Goal: Entertainment & Leisure: Browse casually

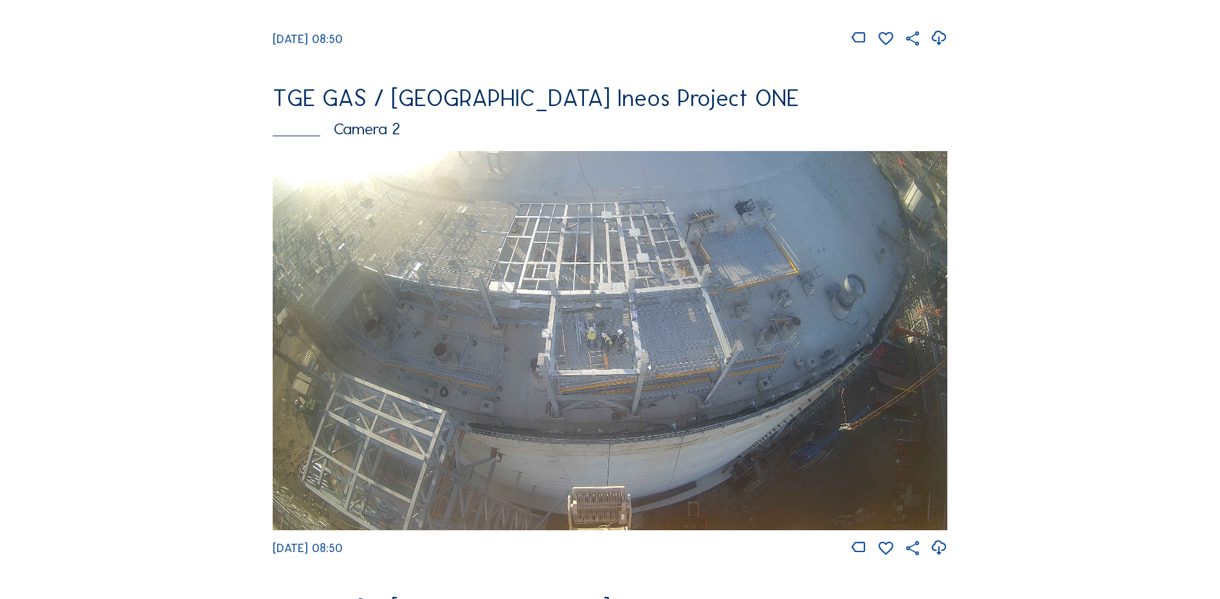
scroll to position [579, 0]
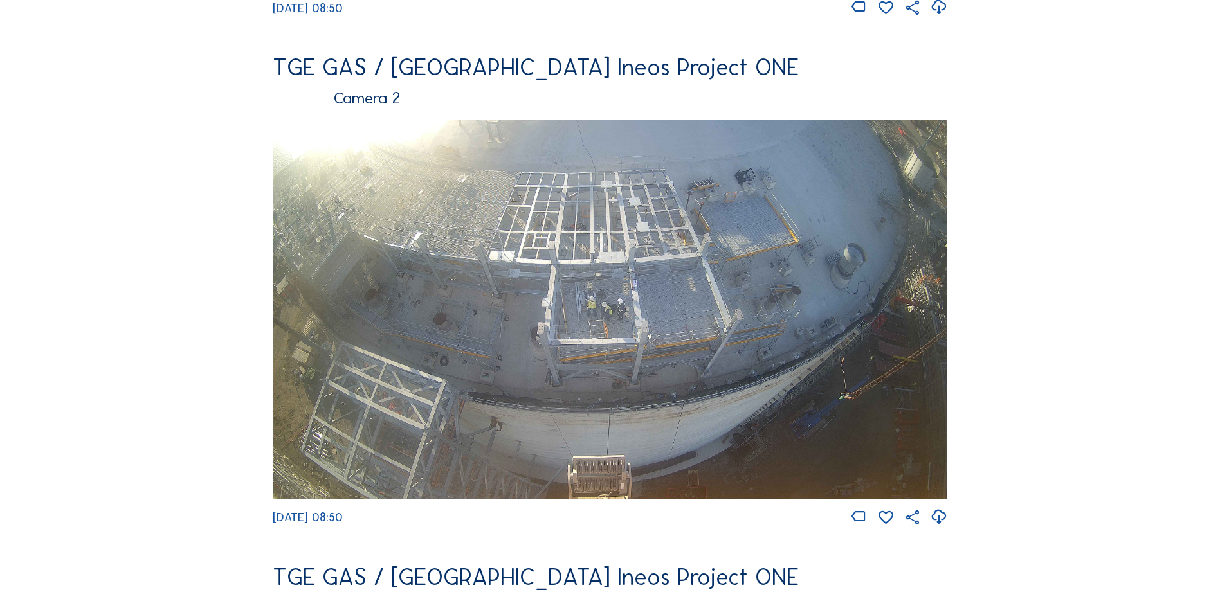
click at [620, 314] on img at bounding box center [610, 309] width 674 height 379
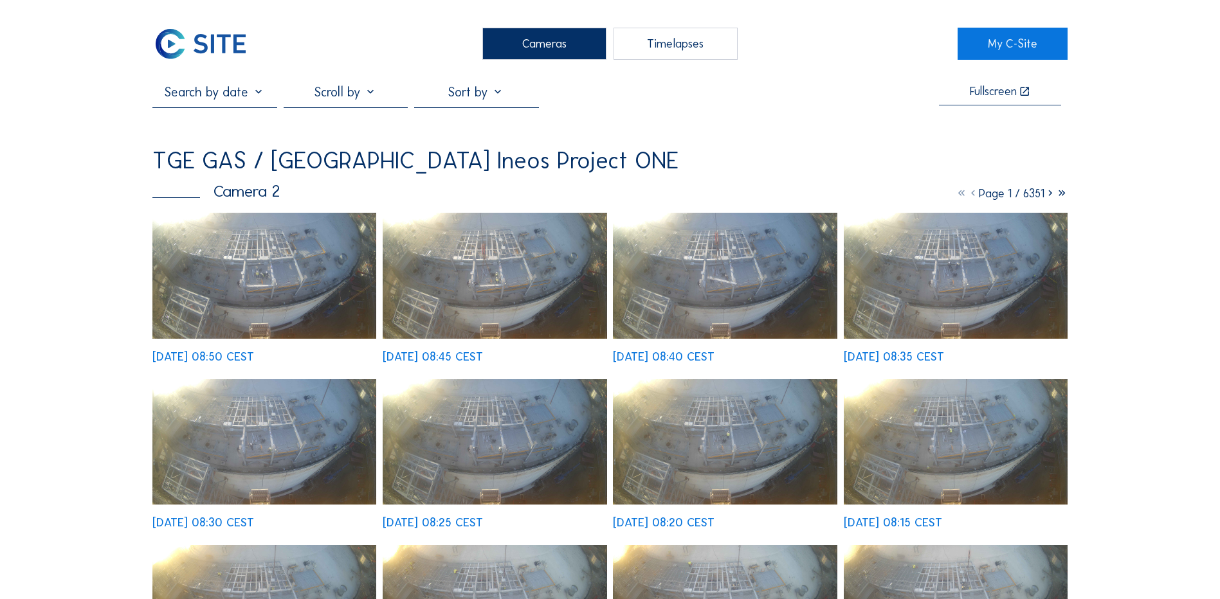
click at [291, 298] on img at bounding box center [264, 276] width 224 height 126
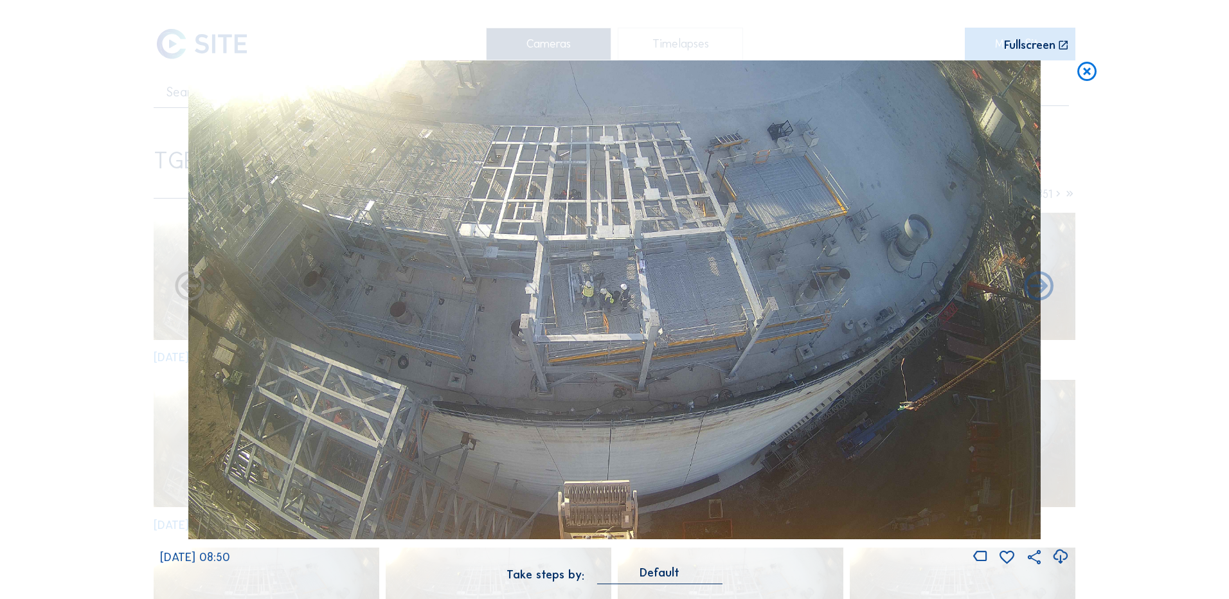
click at [1062, 557] on icon at bounding box center [1060, 556] width 17 height 21
drag, startPoint x: 1106, startPoint y: 246, endPoint x: 1085, endPoint y: 198, distance: 52.7
click at [1106, 246] on div "Scroll to travel through time | Press 'Alt' Button + Scroll to Zoom | Click and…" at bounding box center [614, 299] width 1229 height 599
click at [1085, 64] on icon at bounding box center [1087, 72] width 23 height 24
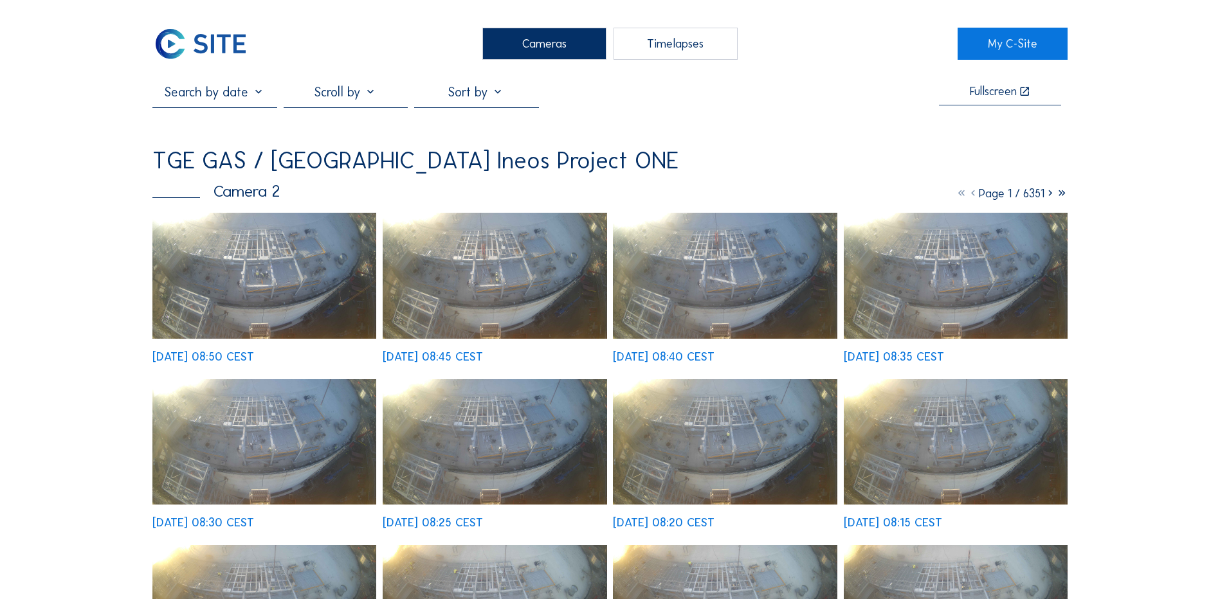
click at [557, 50] on div "Cameras" at bounding box center [544, 44] width 124 height 32
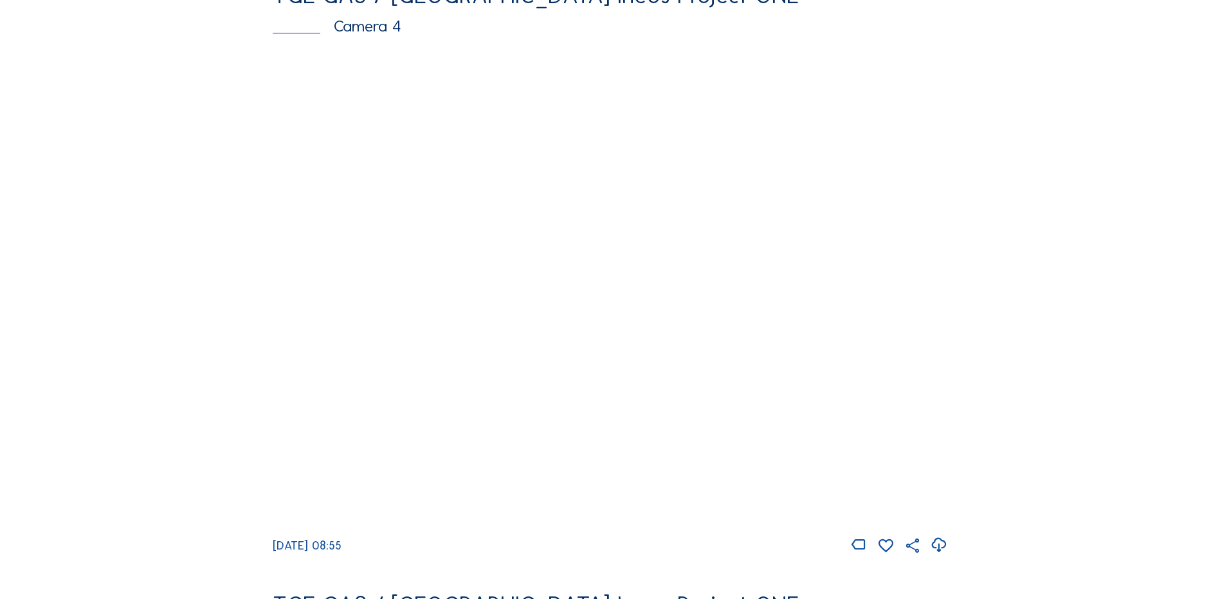
scroll to position [1221, 0]
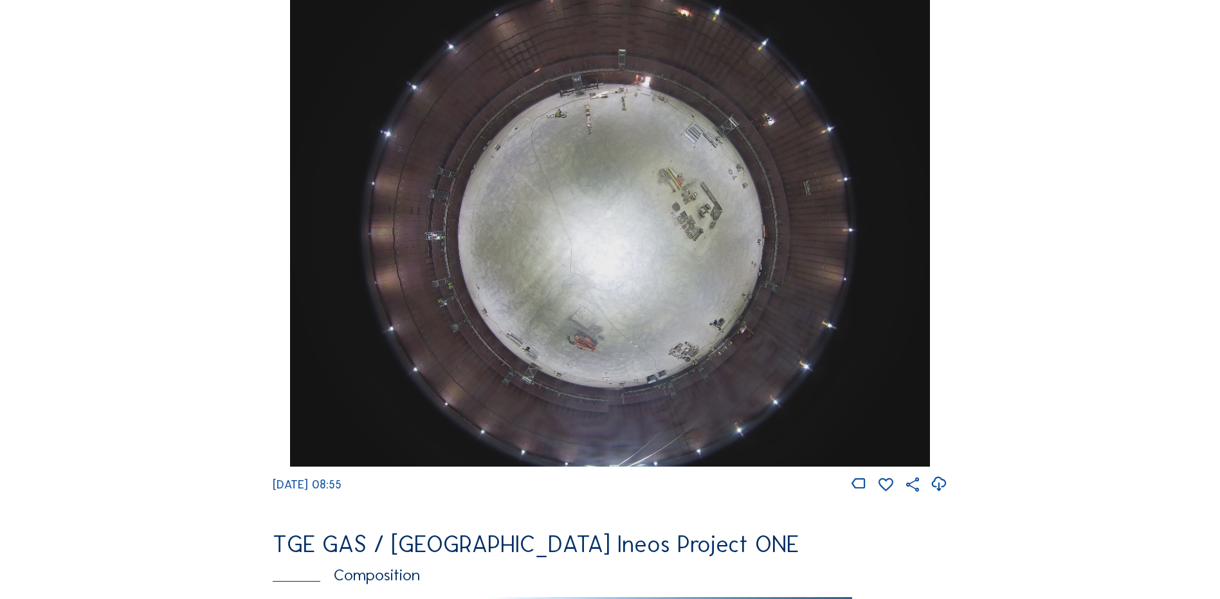
click at [604, 233] on img at bounding box center [609, 227] width 639 height 480
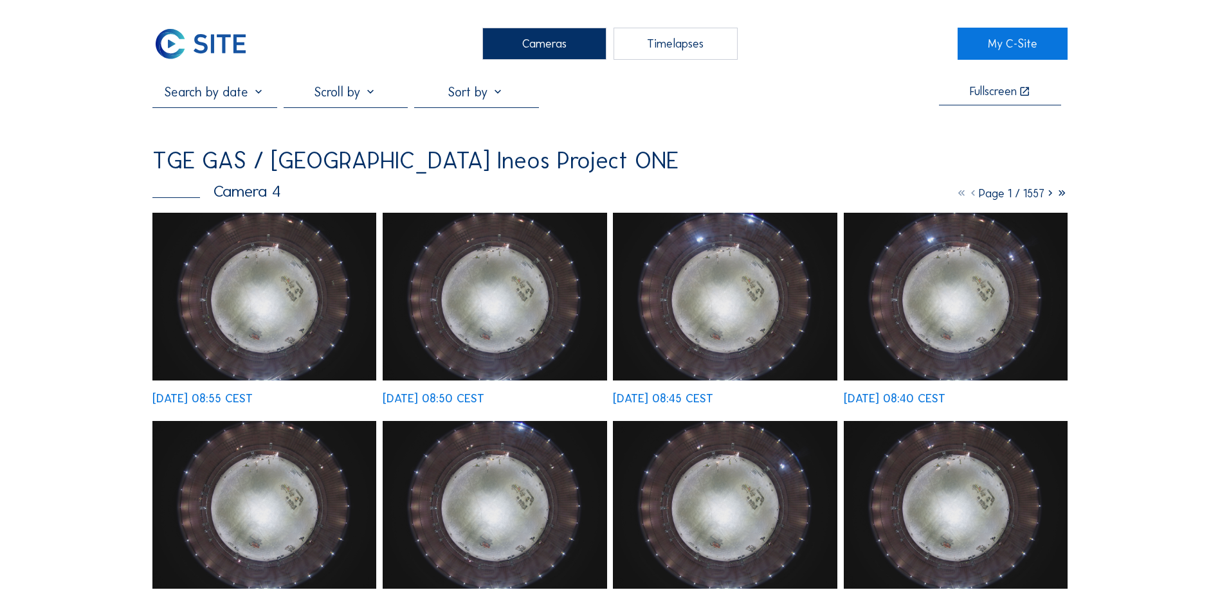
click at [258, 290] on img at bounding box center [264, 297] width 224 height 168
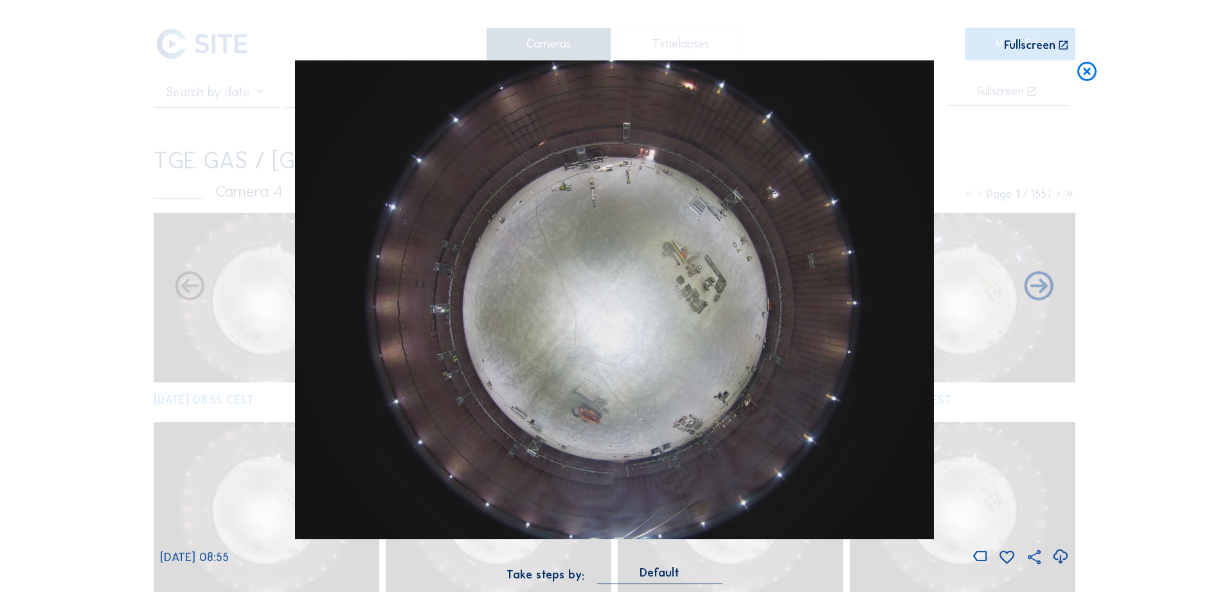
click at [1062, 556] on icon at bounding box center [1060, 556] width 17 height 21
click at [1159, 374] on div "Scroll to travel through time | Press 'Alt' Button + Scroll to Zoom | Click and…" at bounding box center [614, 299] width 1229 height 599
click at [1085, 67] on icon at bounding box center [1087, 72] width 23 height 24
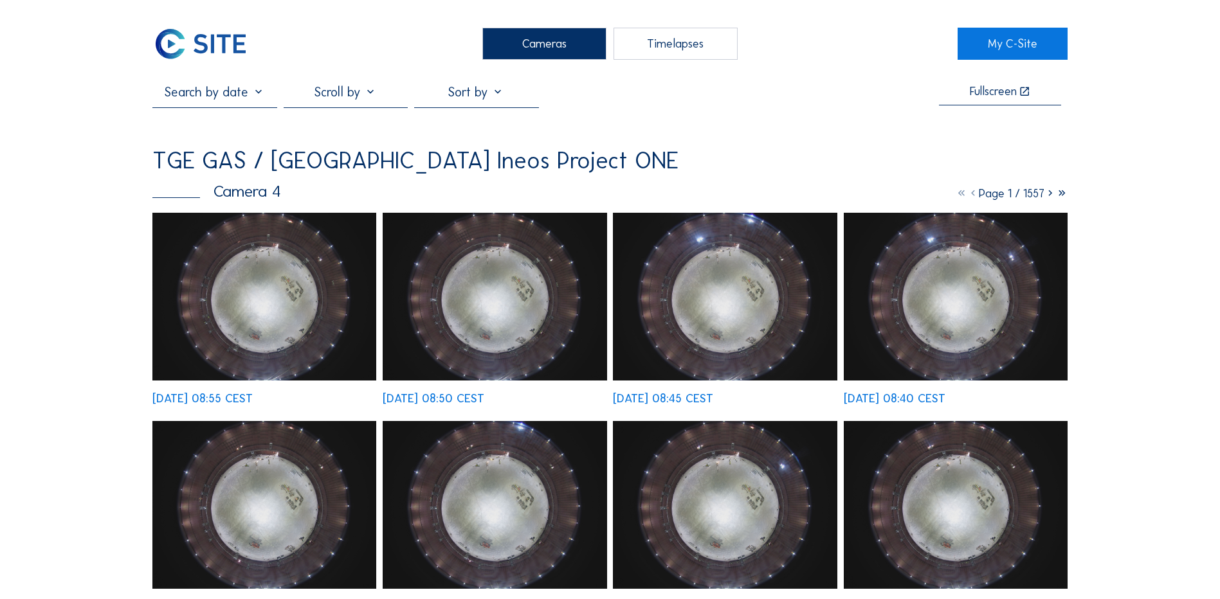
click at [531, 37] on div "Cameras" at bounding box center [544, 44] width 124 height 32
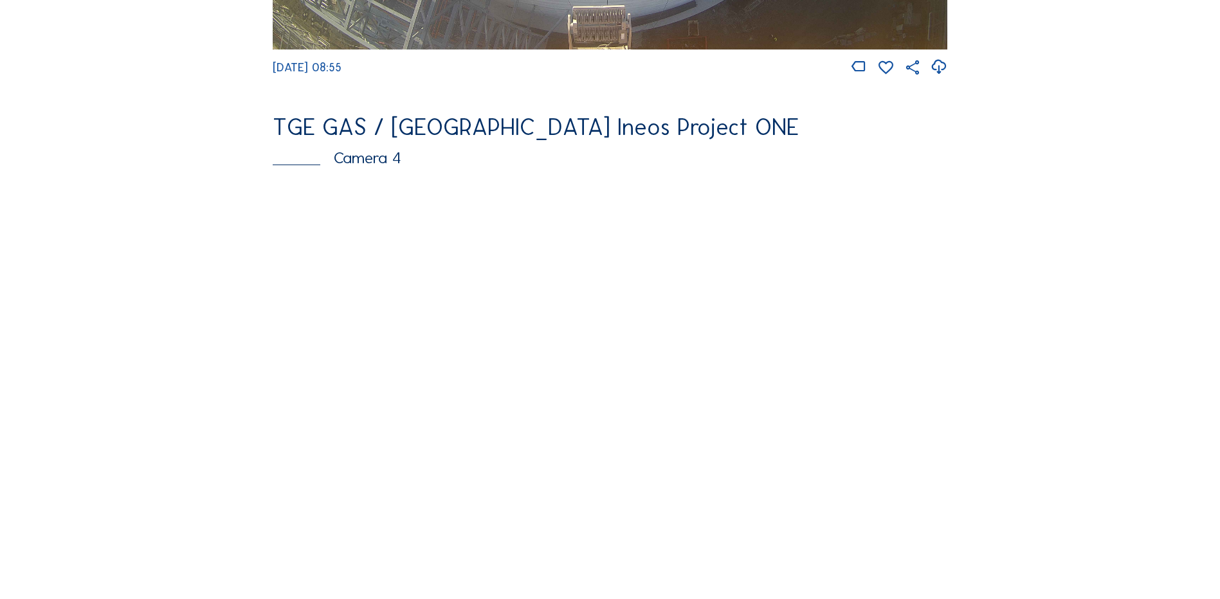
scroll to position [579, 0]
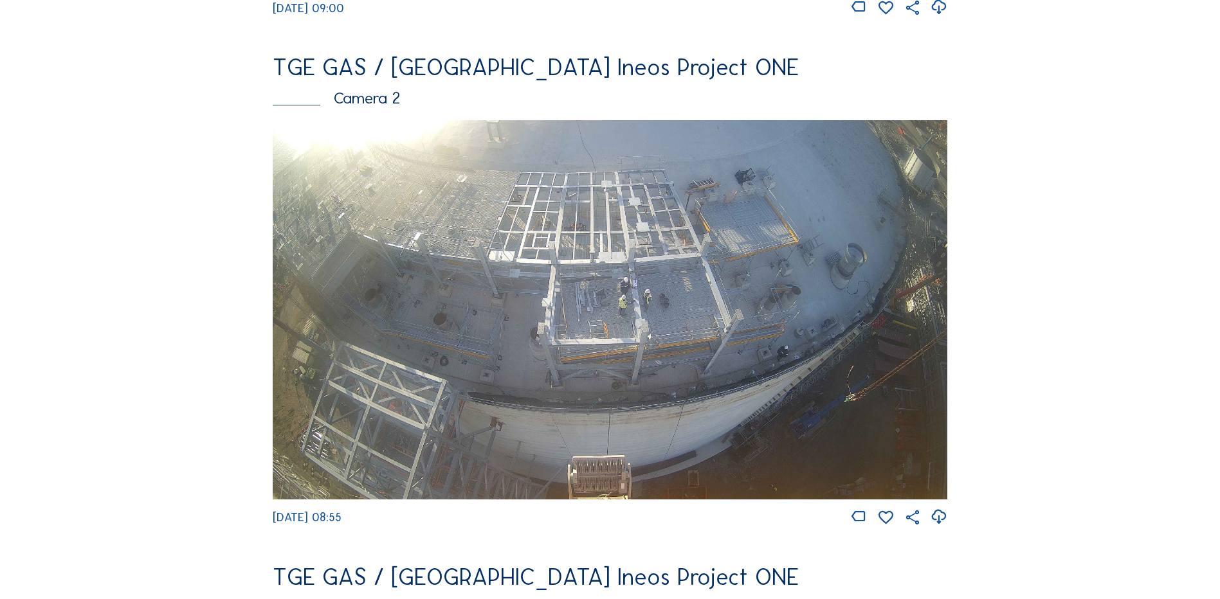
click at [592, 255] on img at bounding box center [610, 309] width 674 height 379
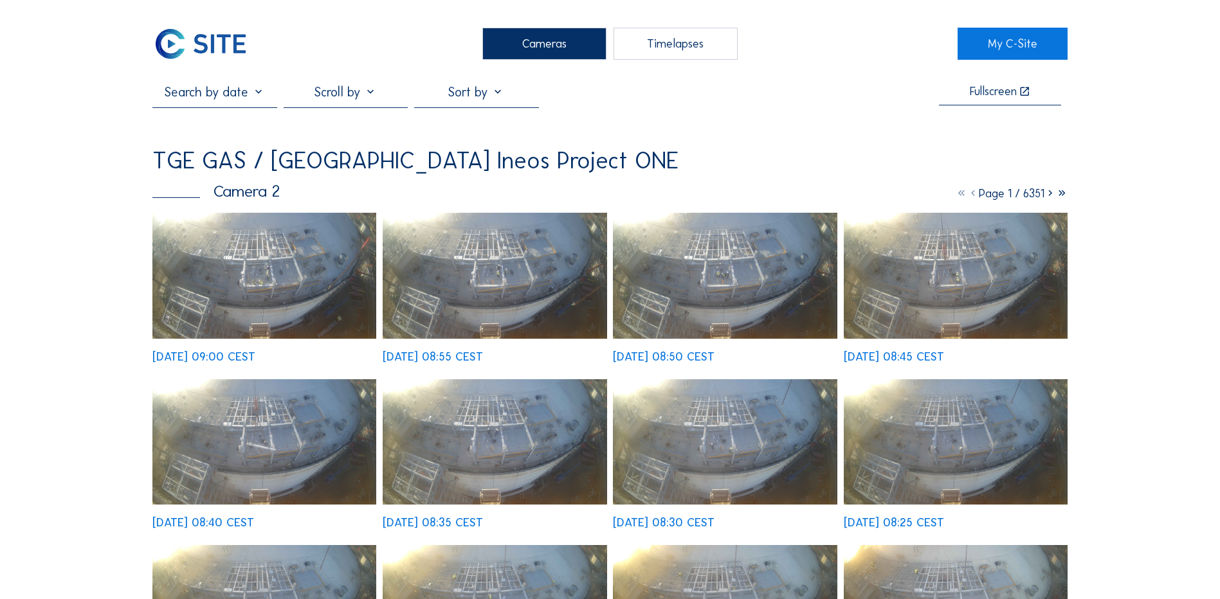
click at [294, 242] on img at bounding box center [264, 276] width 224 height 126
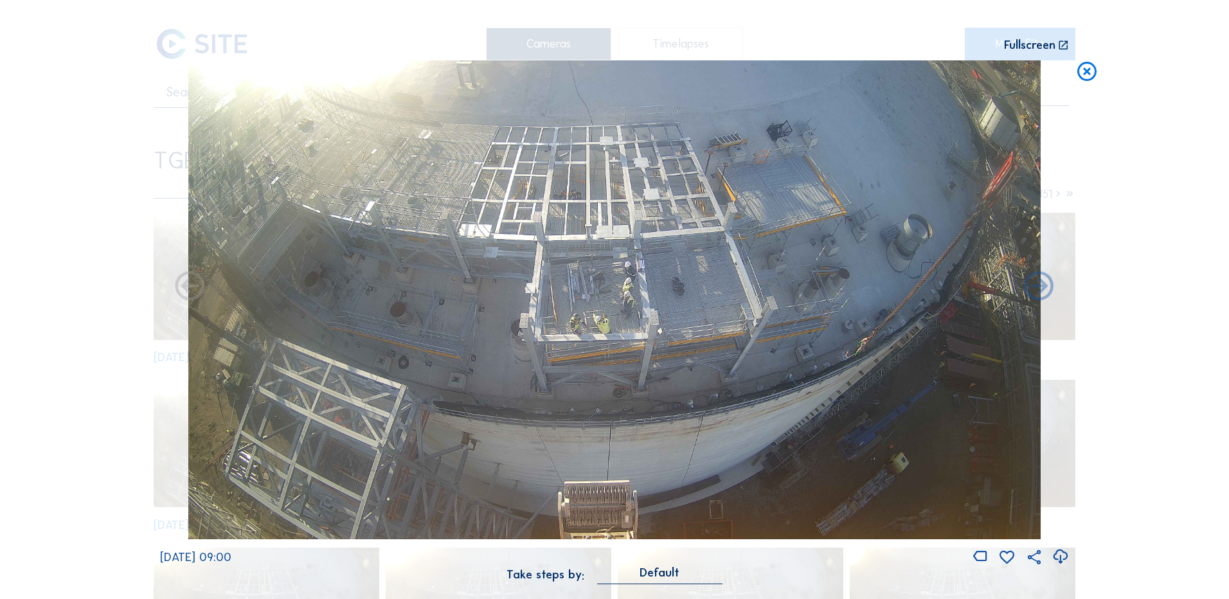
click at [1059, 556] on icon at bounding box center [1060, 556] width 17 height 21
click at [1160, 358] on div "Scroll to travel through time | Press 'Alt' Button + Scroll to Zoom | Click and…" at bounding box center [614, 299] width 1229 height 599
click at [1091, 70] on icon at bounding box center [1087, 72] width 23 height 24
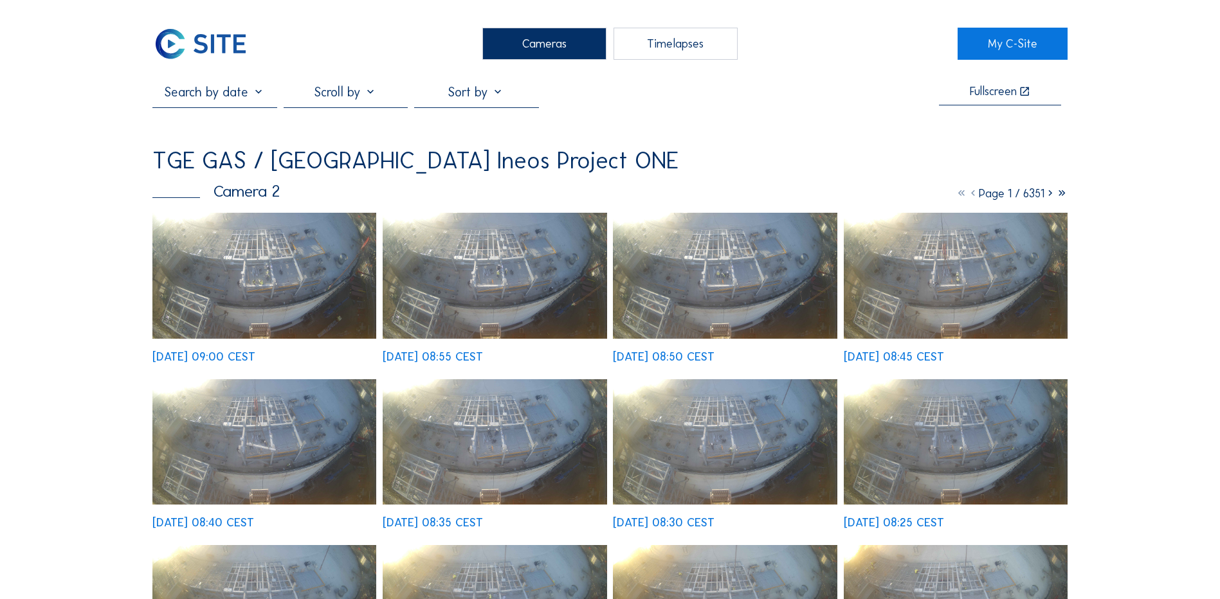
click at [532, 52] on div "Cameras" at bounding box center [544, 44] width 124 height 32
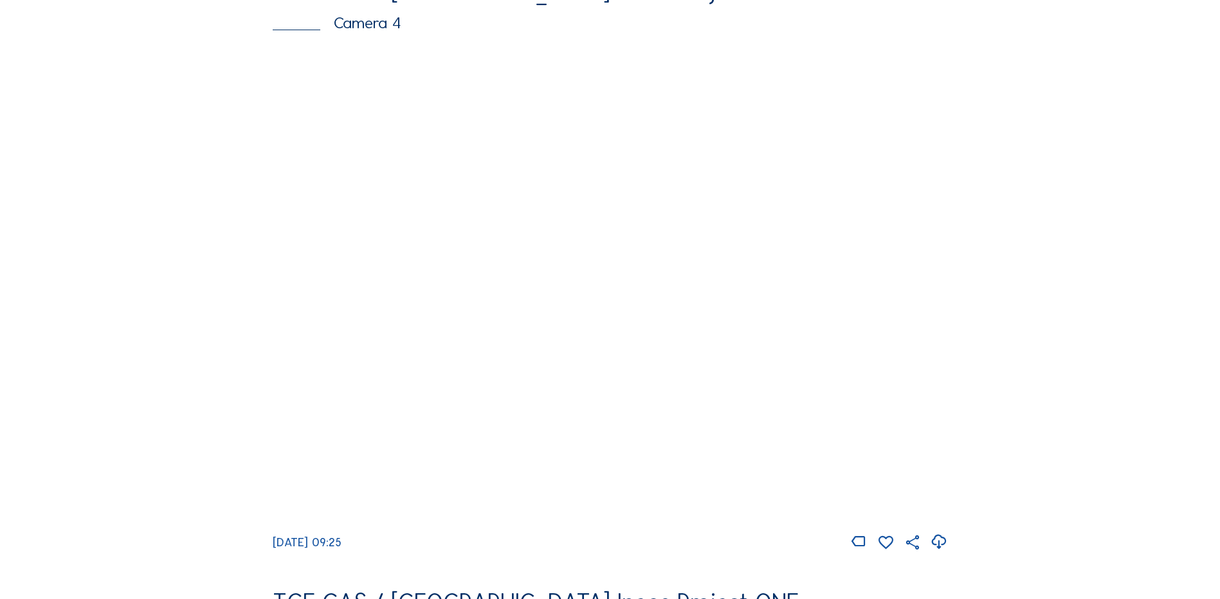
scroll to position [1221, 0]
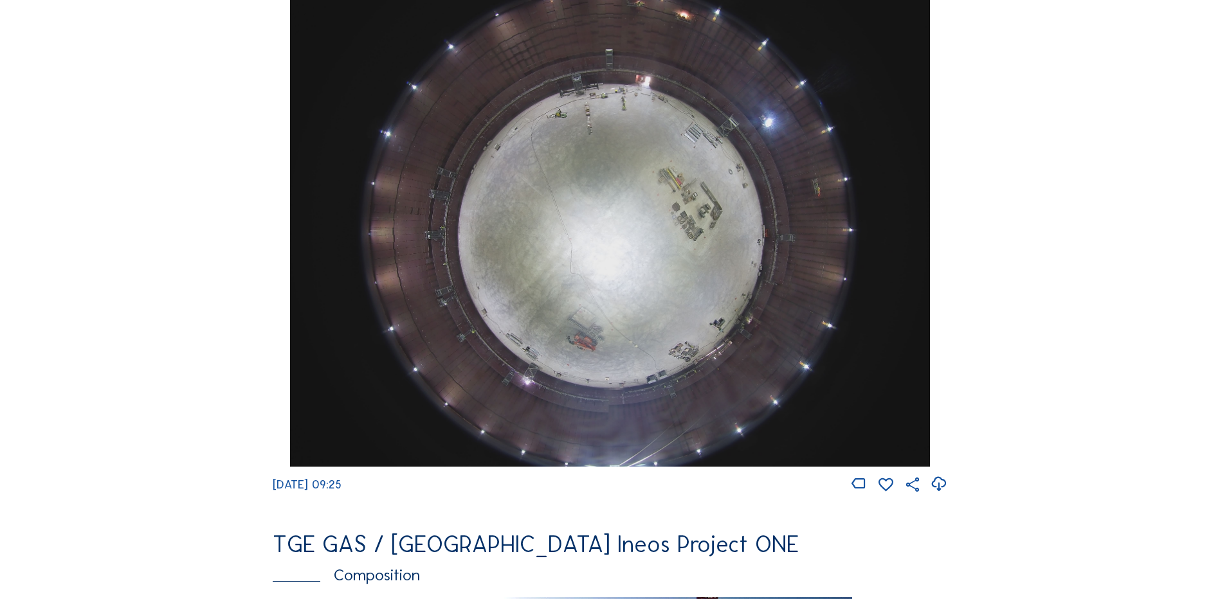
click at [576, 280] on img at bounding box center [609, 227] width 639 height 480
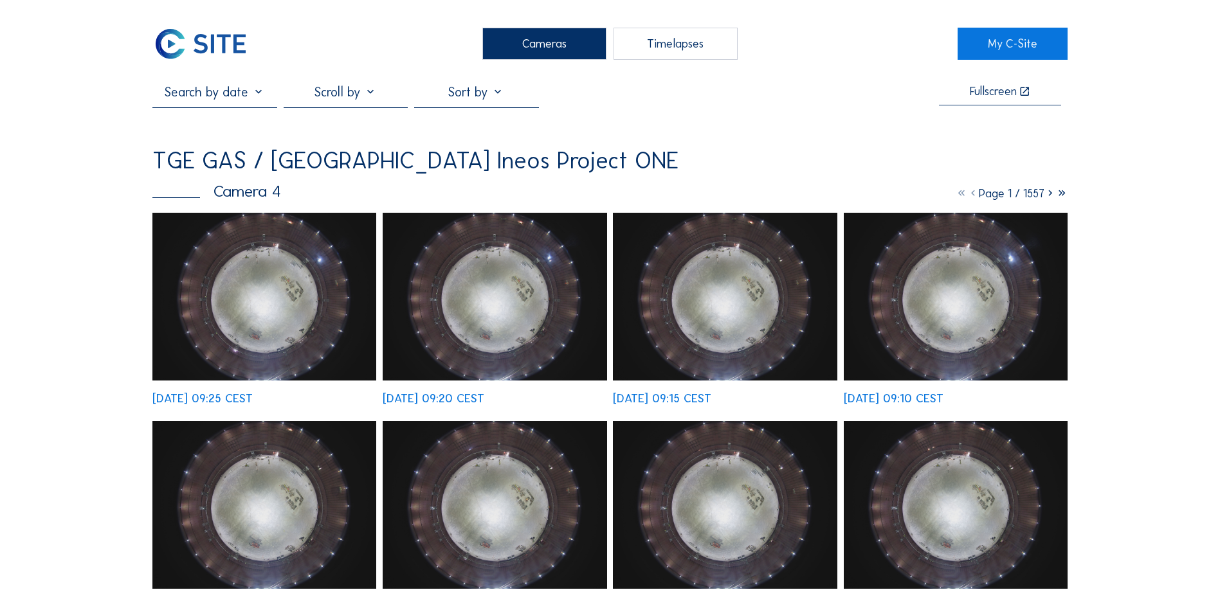
click at [325, 303] on img at bounding box center [264, 297] width 224 height 168
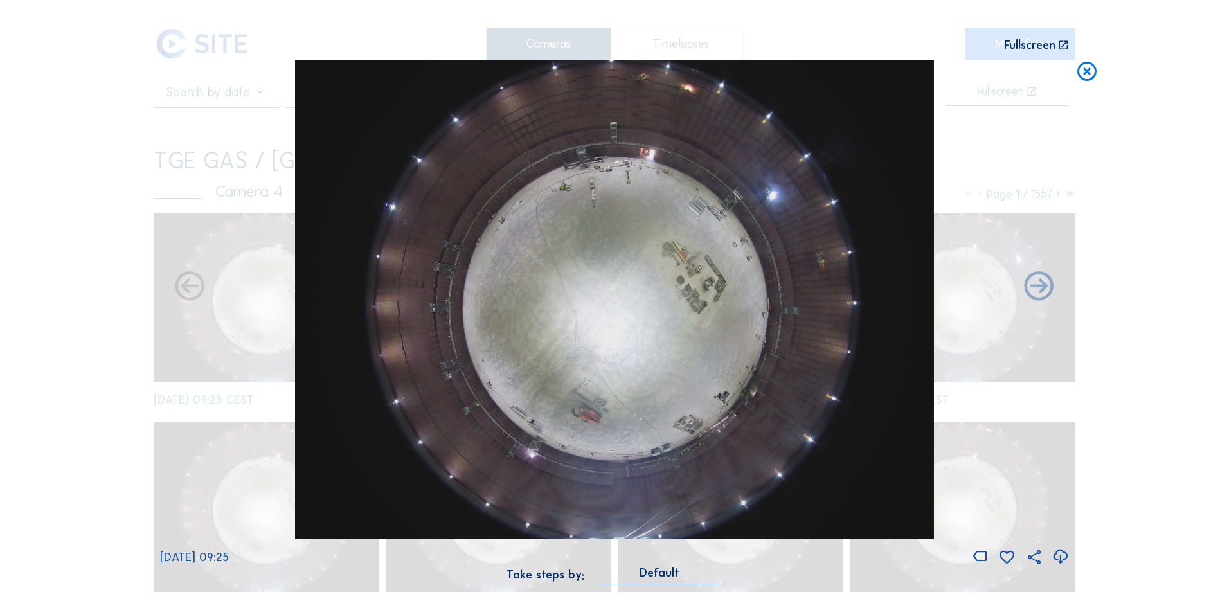
click at [1060, 556] on icon at bounding box center [1060, 556] width 17 height 21
click at [100, 186] on div "Scroll to travel through time | Press 'Alt' Button + Scroll to Zoom | Click and…" at bounding box center [614, 299] width 1229 height 599
click at [1084, 71] on icon at bounding box center [1087, 72] width 23 height 24
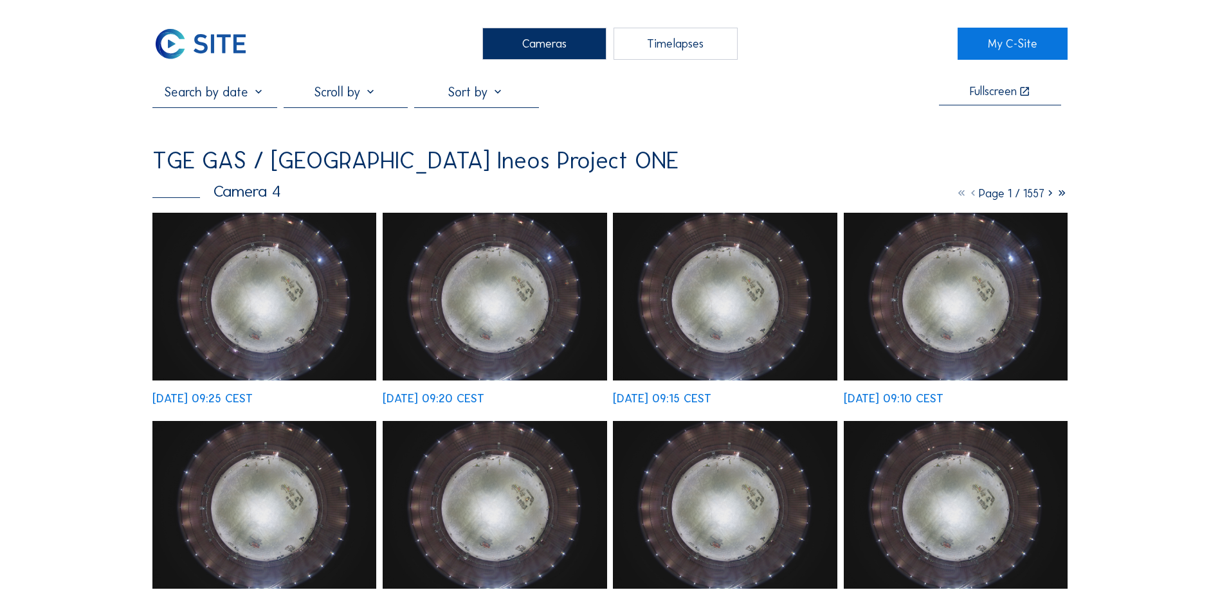
click at [542, 48] on div "Cameras" at bounding box center [544, 44] width 124 height 32
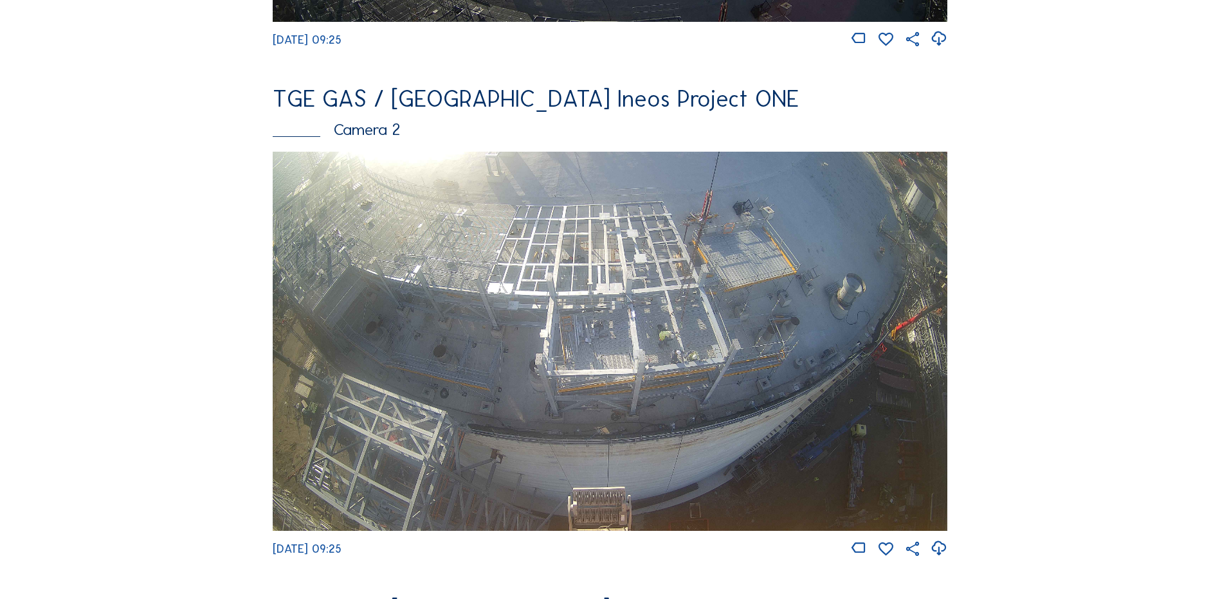
scroll to position [579, 0]
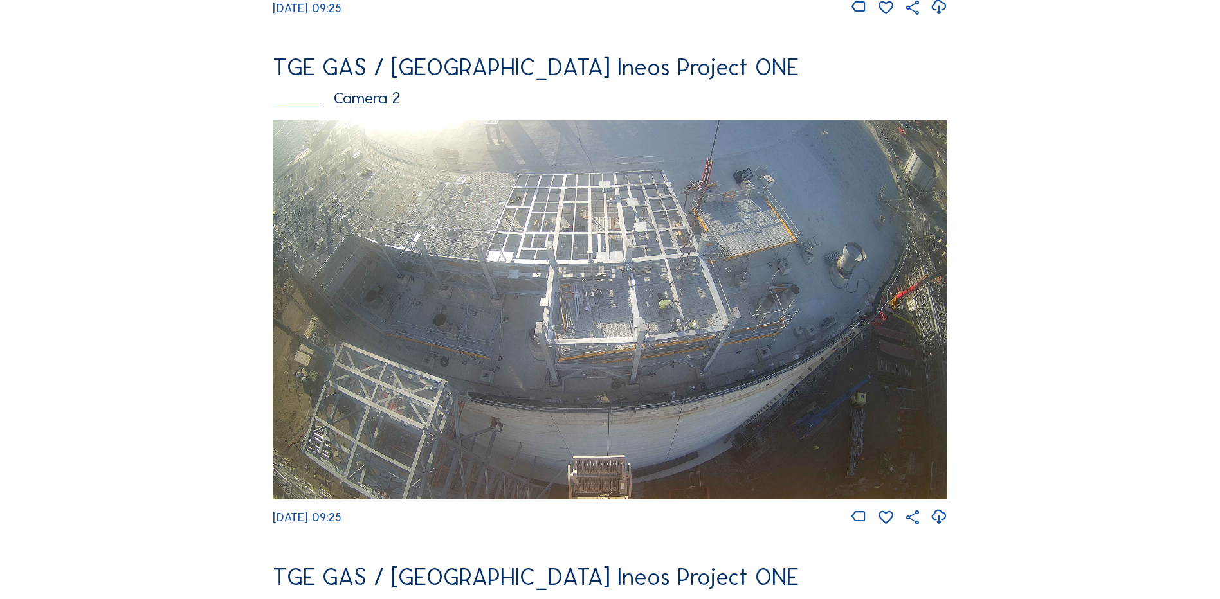
click at [596, 341] on img at bounding box center [610, 309] width 674 height 379
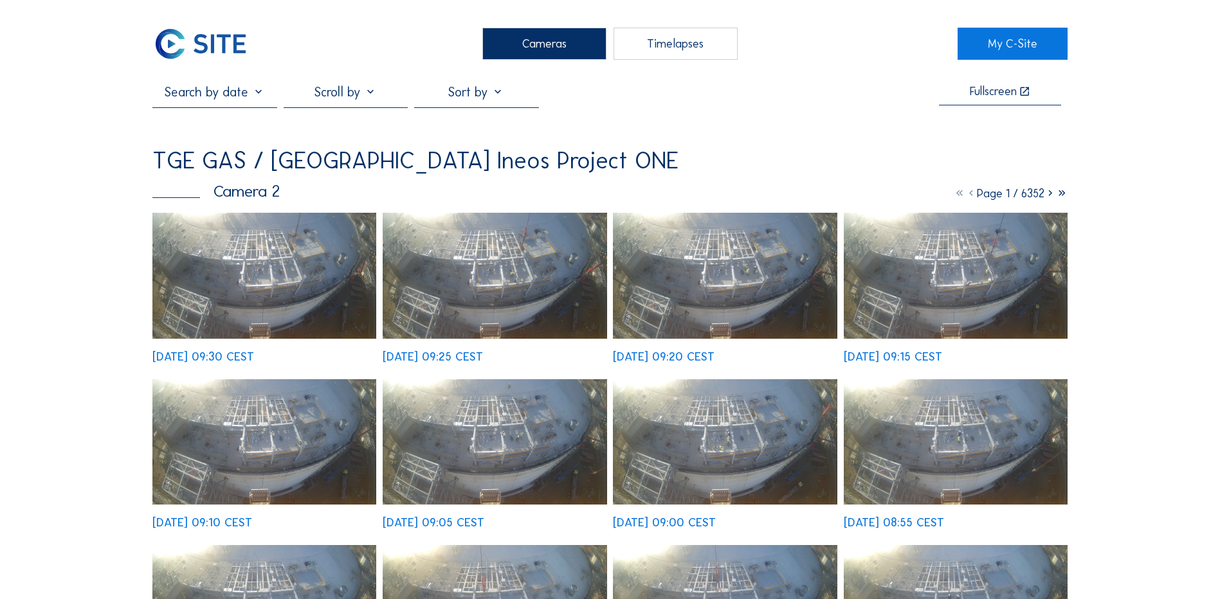
click at [285, 275] on img at bounding box center [264, 276] width 224 height 126
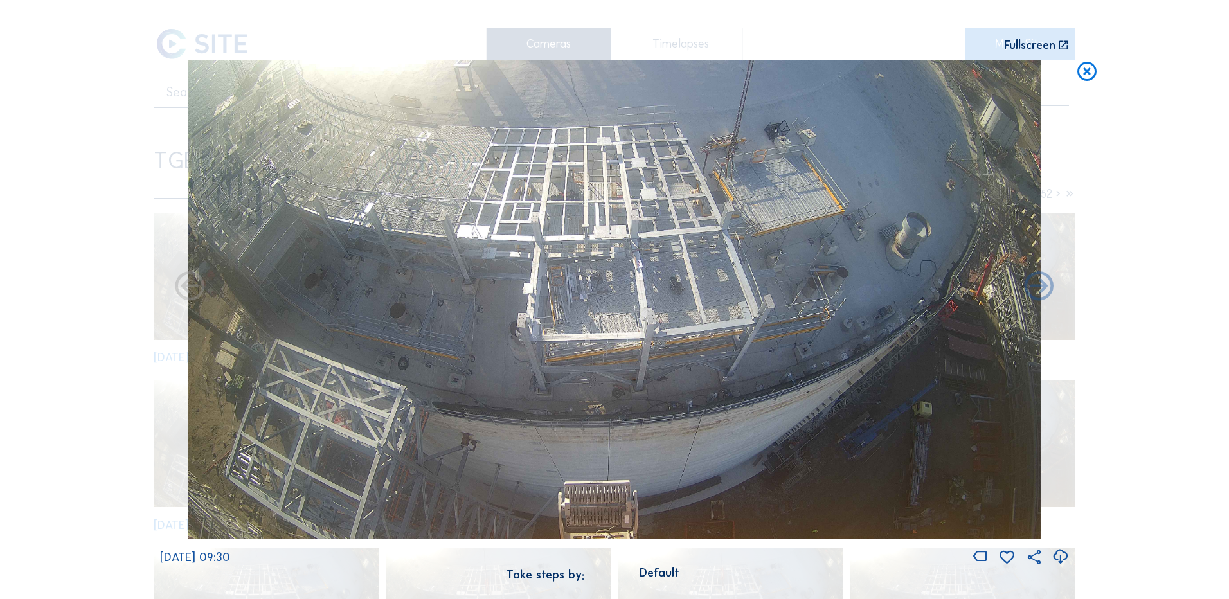
click at [1091, 76] on icon at bounding box center [1087, 72] width 23 height 24
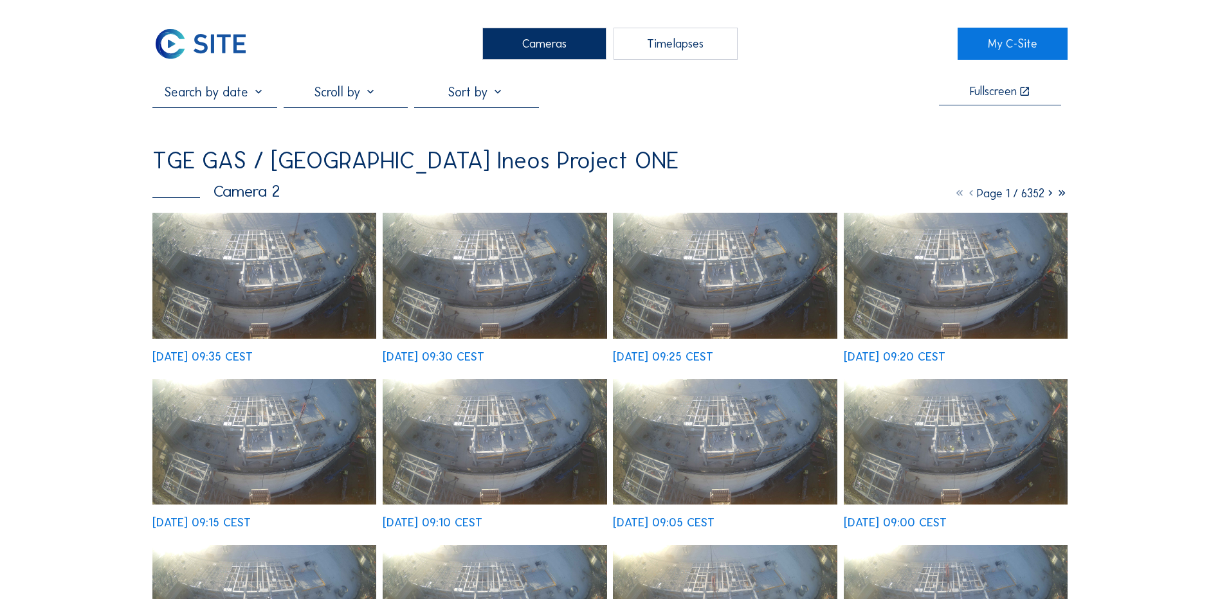
click at [252, 265] on img at bounding box center [264, 276] width 224 height 126
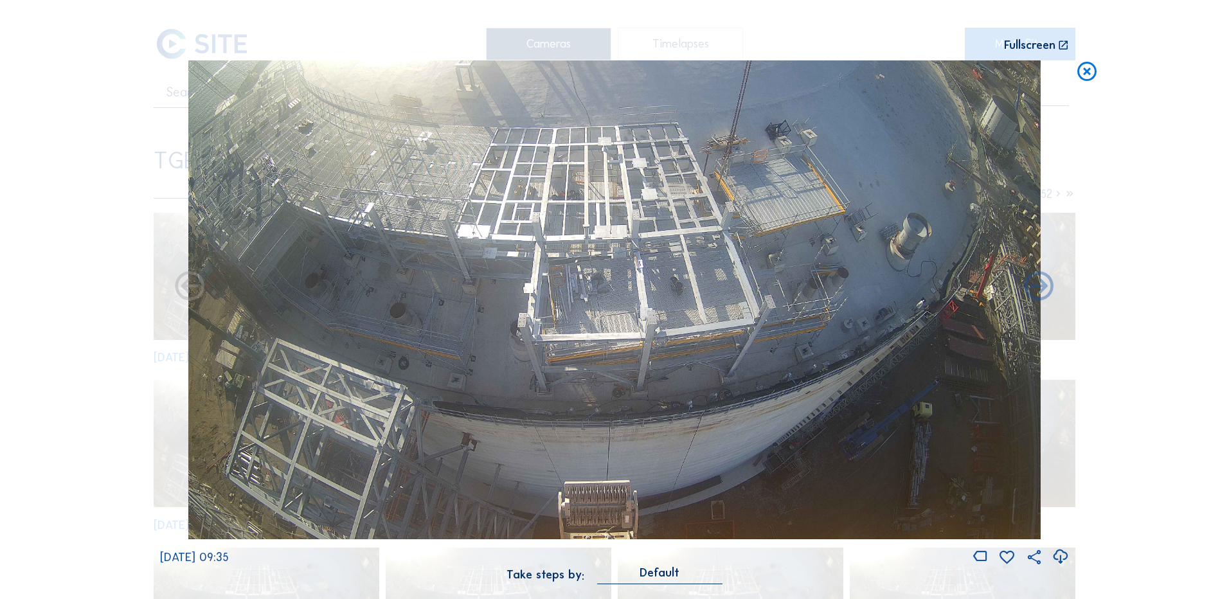
click at [1089, 73] on icon at bounding box center [1087, 72] width 23 height 24
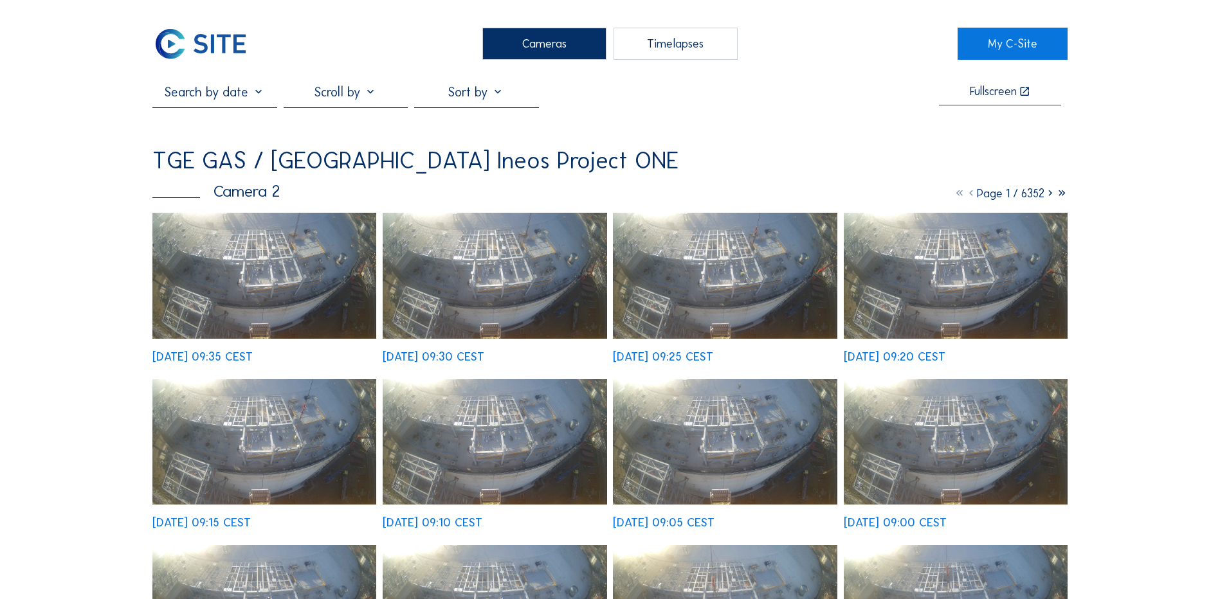
click at [538, 42] on div "Cameras" at bounding box center [544, 44] width 124 height 32
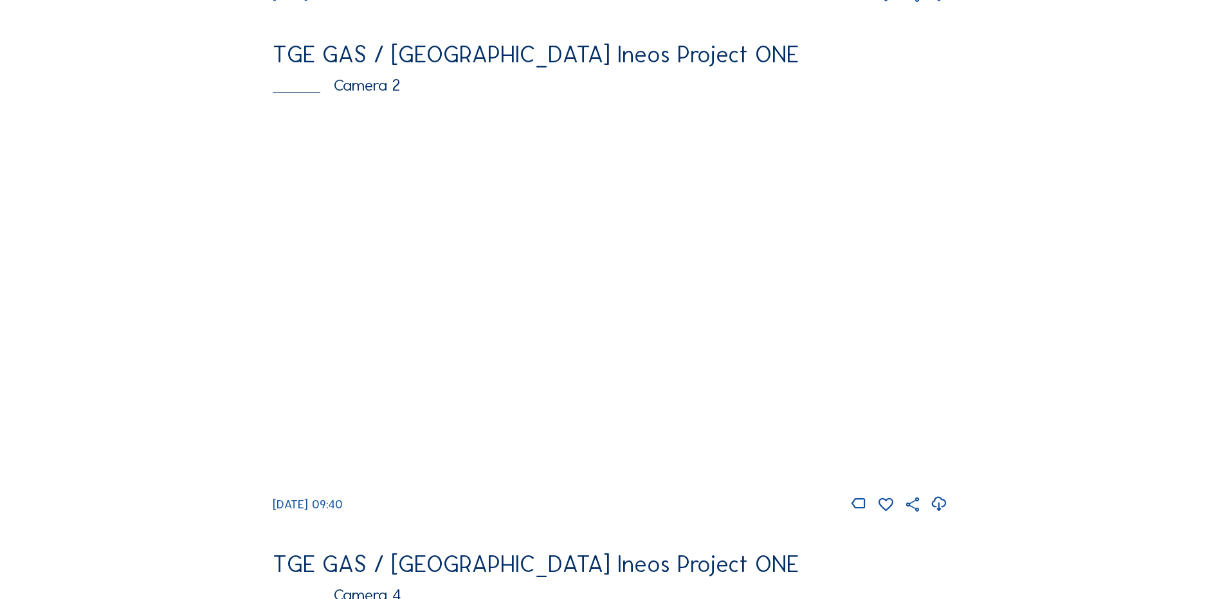
scroll to position [579, 0]
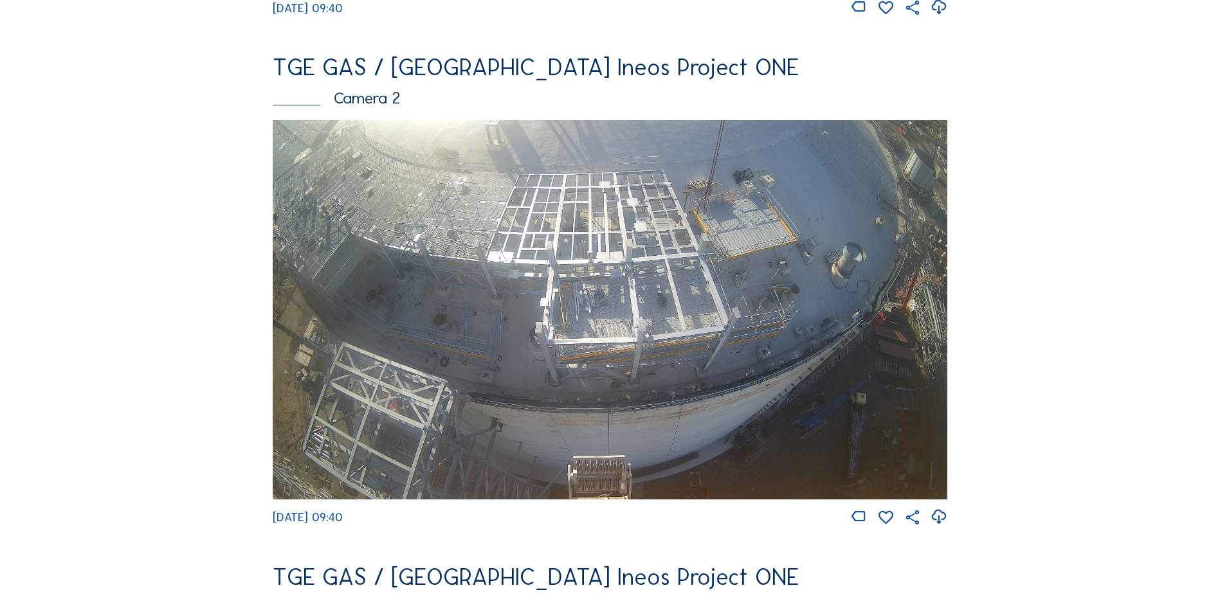
click at [621, 269] on img at bounding box center [610, 309] width 674 height 379
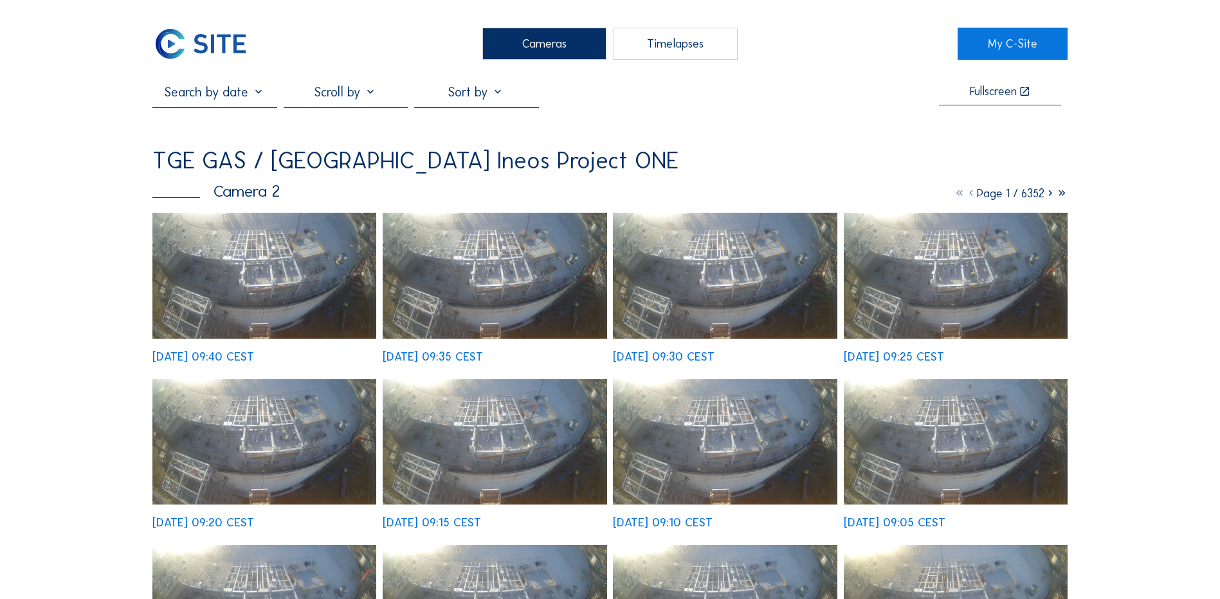
click at [278, 278] on img at bounding box center [264, 276] width 224 height 126
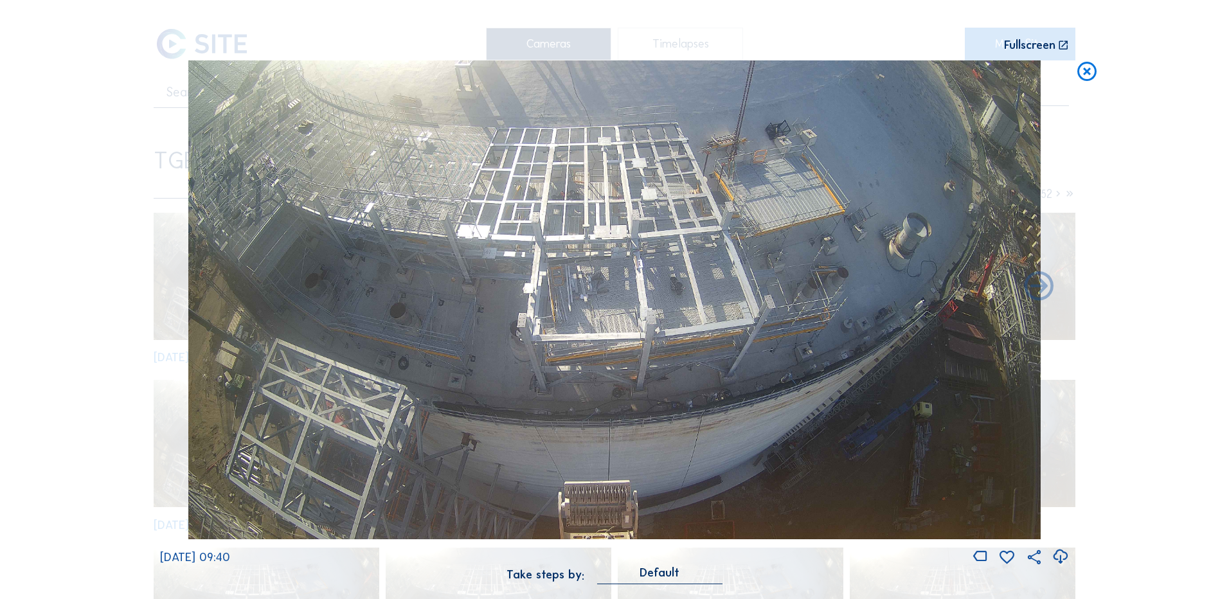
click at [1092, 75] on icon at bounding box center [1087, 72] width 23 height 24
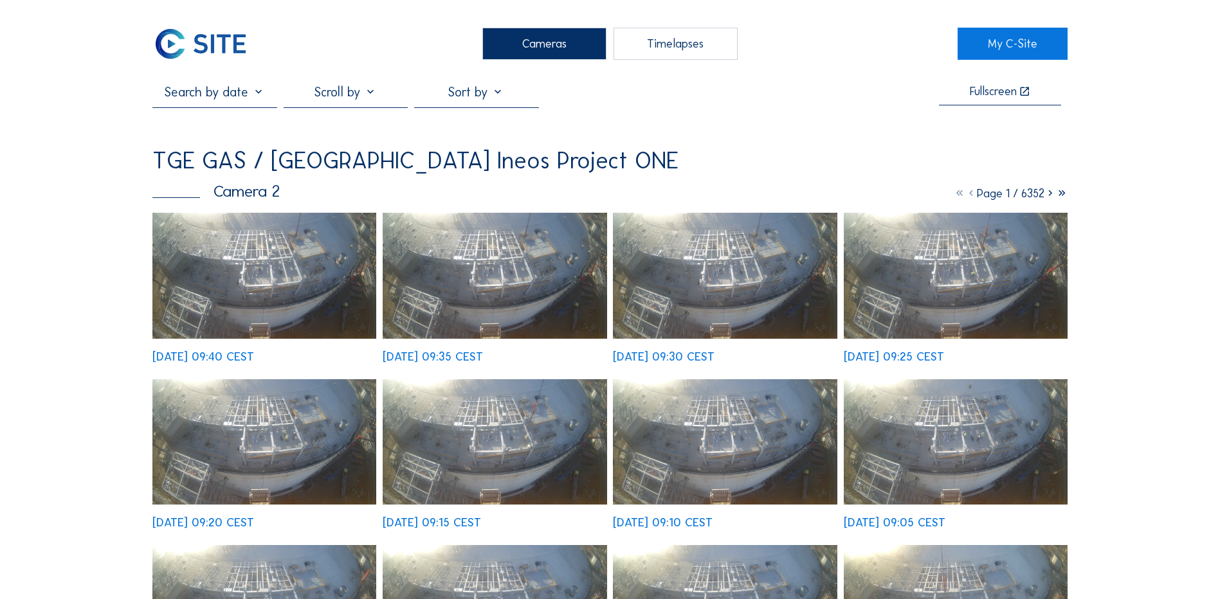
click at [562, 47] on div "Cameras" at bounding box center [544, 44] width 124 height 32
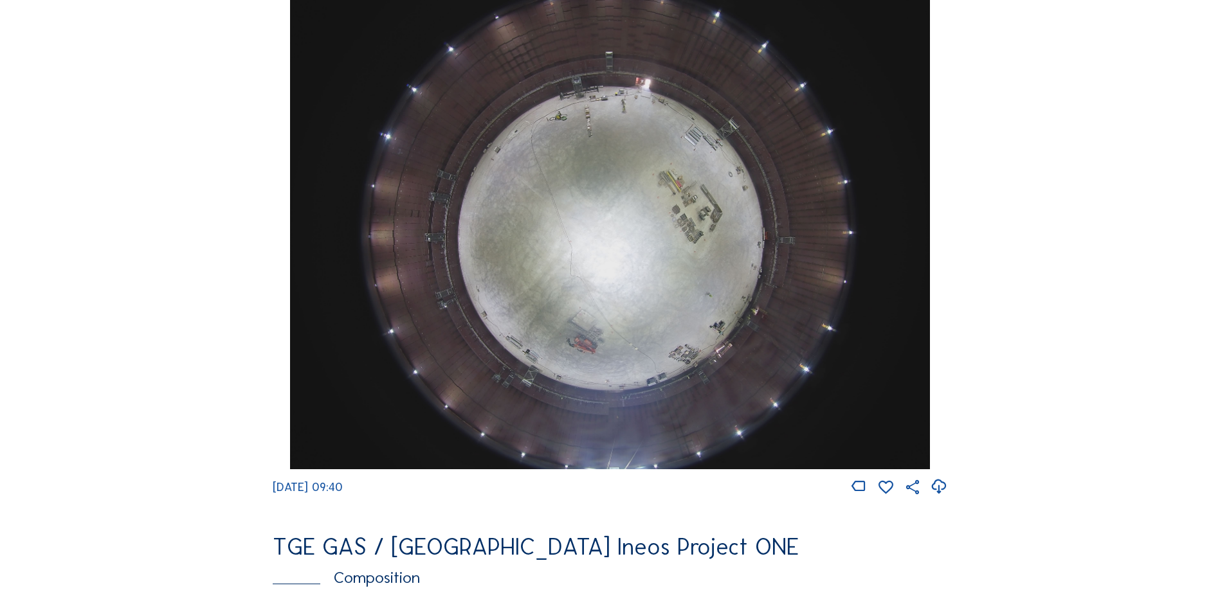
scroll to position [1221, 0]
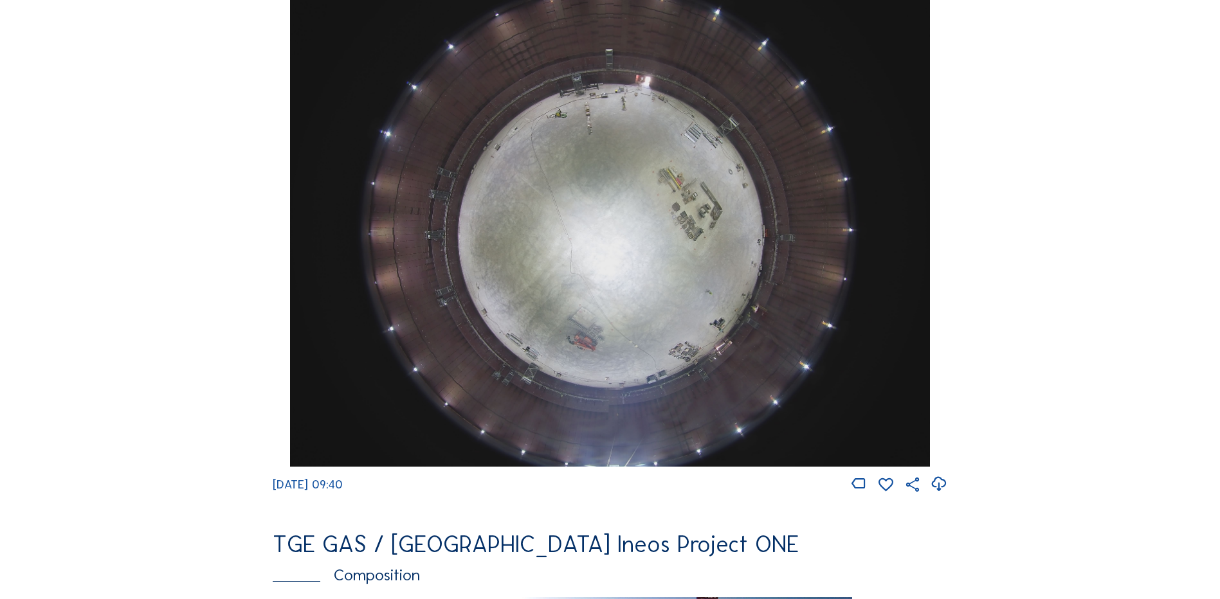
click at [608, 195] on img at bounding box center [609, 227] width 639 height 480
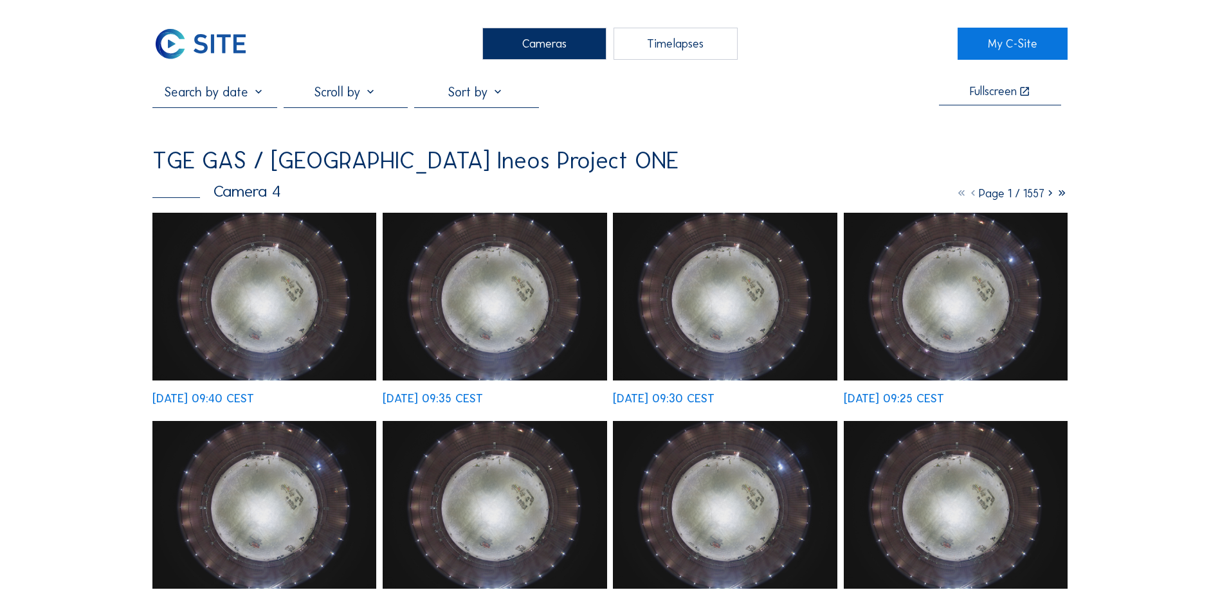
click at [264, 277] on img at bounding box center [264, 297] width 224 height 168
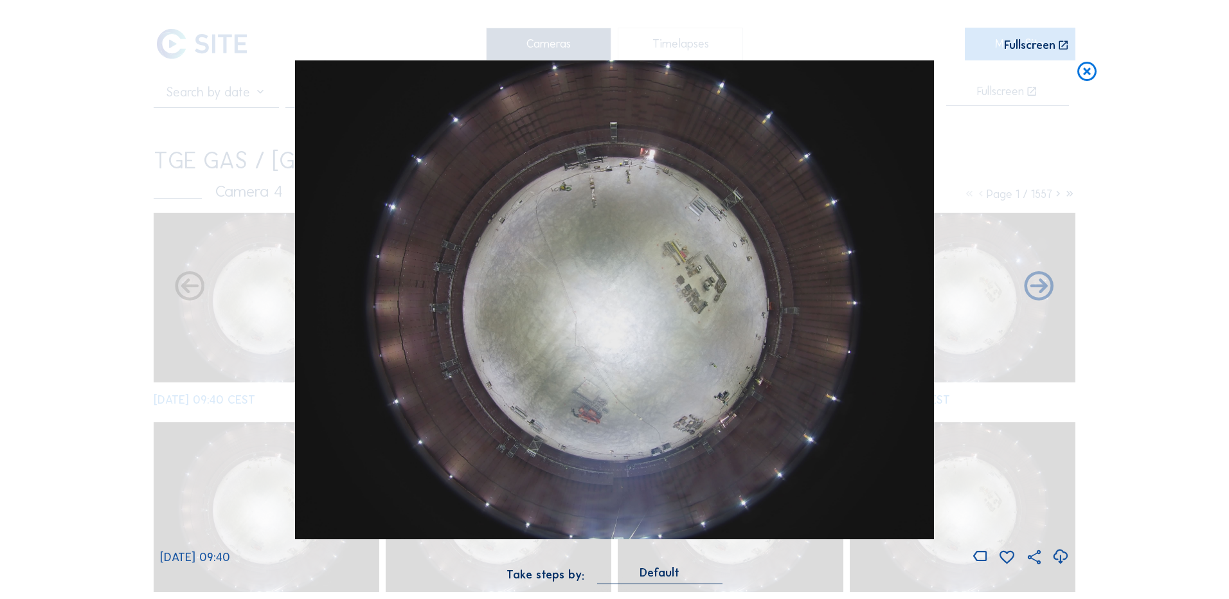
click at [1058, 559] on icon at bounding box center [1060, 556] width 17 height 21
click at [114, 233] on div "Scroll to travel through time | Press 'Alt' Button + Scroll to Zoom | Click and…" at bounding box center [614, 299] width 1229 height 599
click at [1092, 71] on icon at bounding box center [1087, 72] width 23 height 24
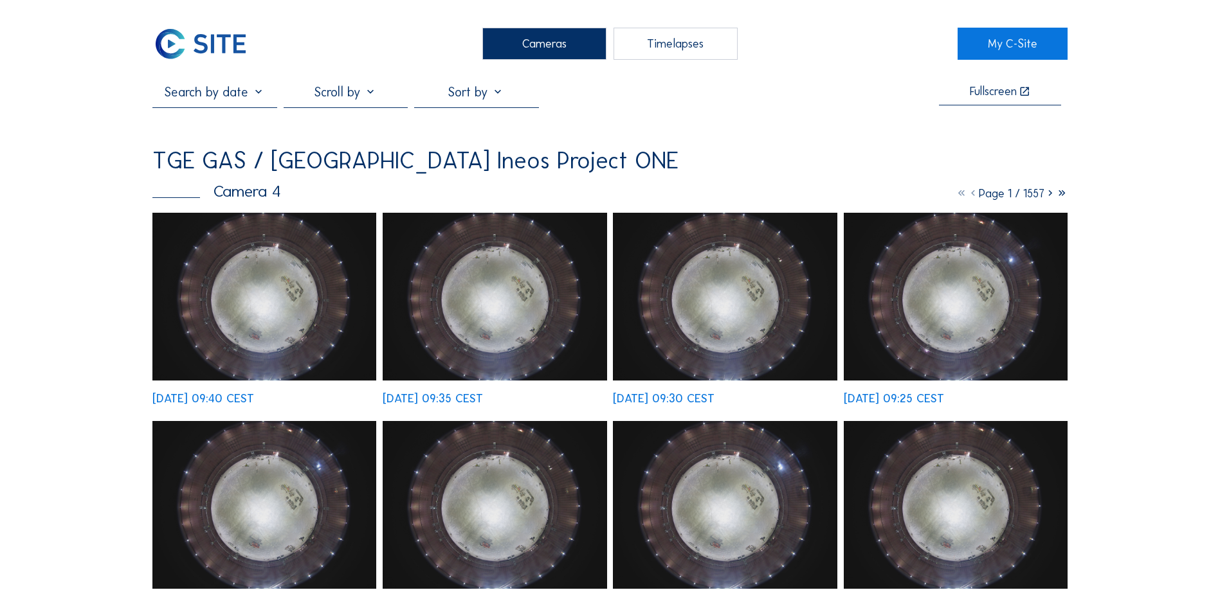
click at [542, 33] on div "Cameras" at bounding box center [544, 44] width 124 height 32
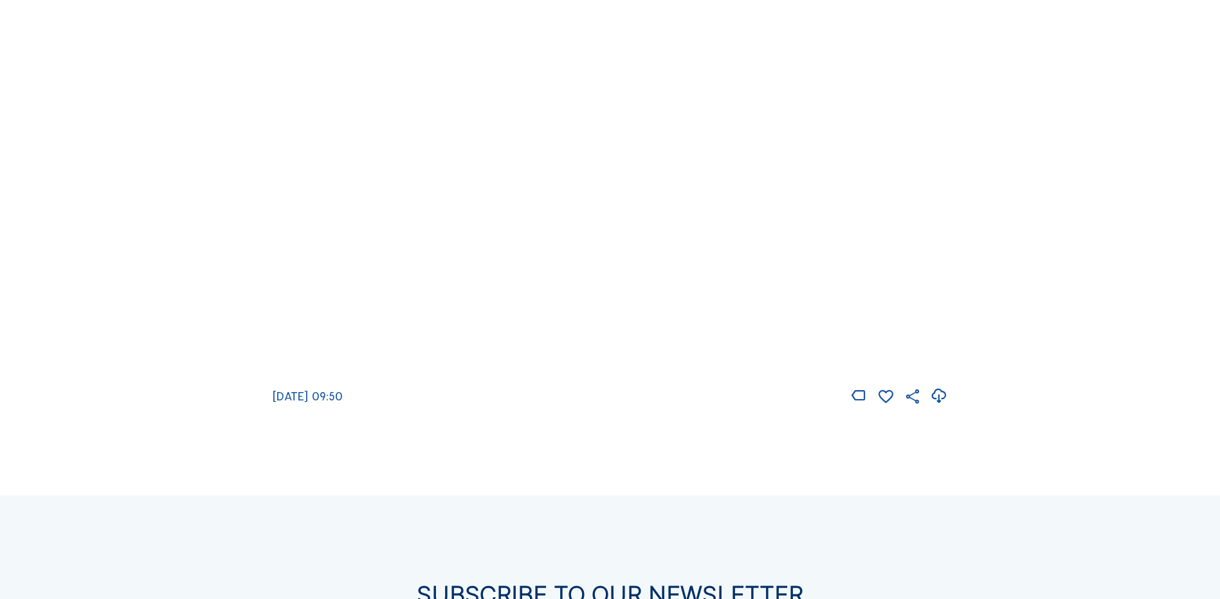
scroll to position [1851, 0]
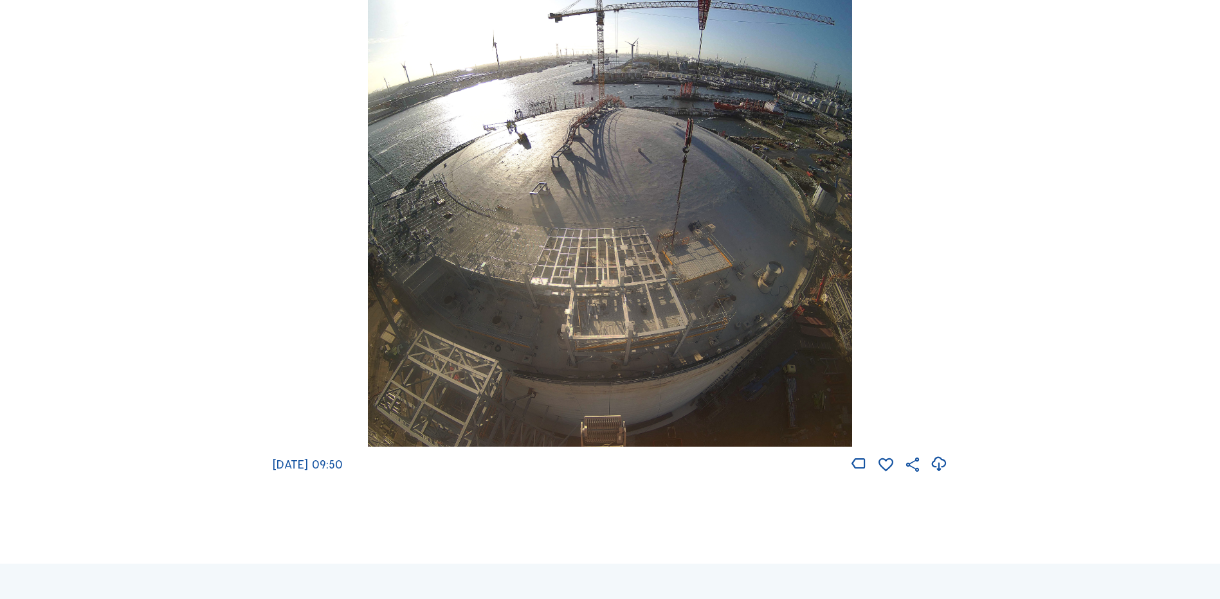
click at [599, 165] on img at bounding box center [609, 208] width 483 height 480
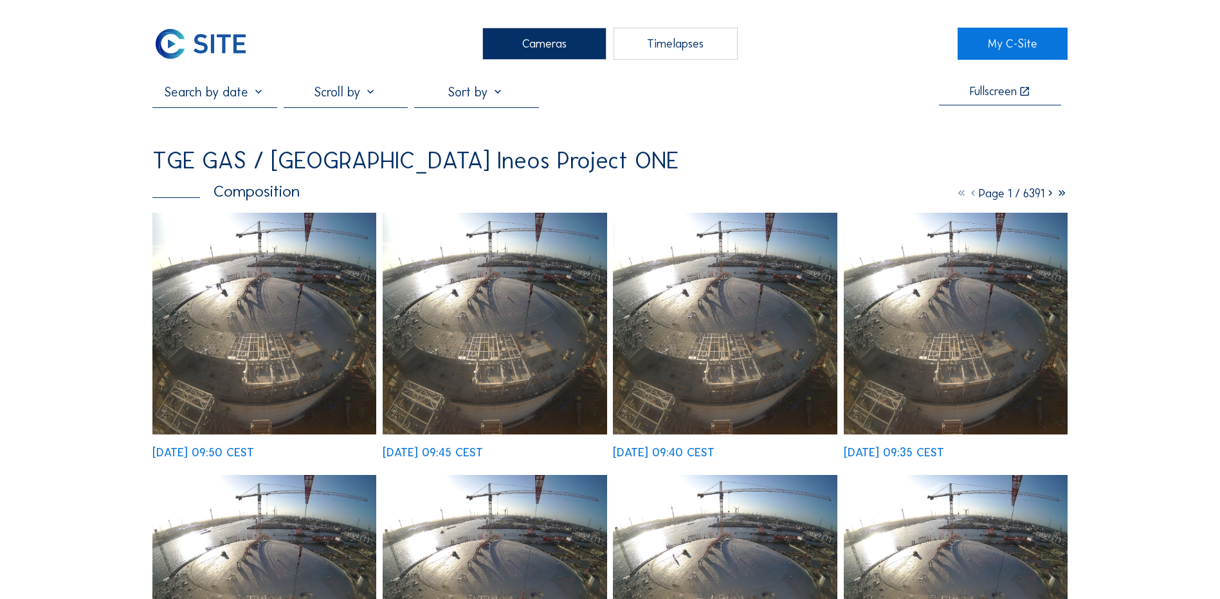
click at [278, 268] on img at bounding box center [264, 324] width 224 height 222
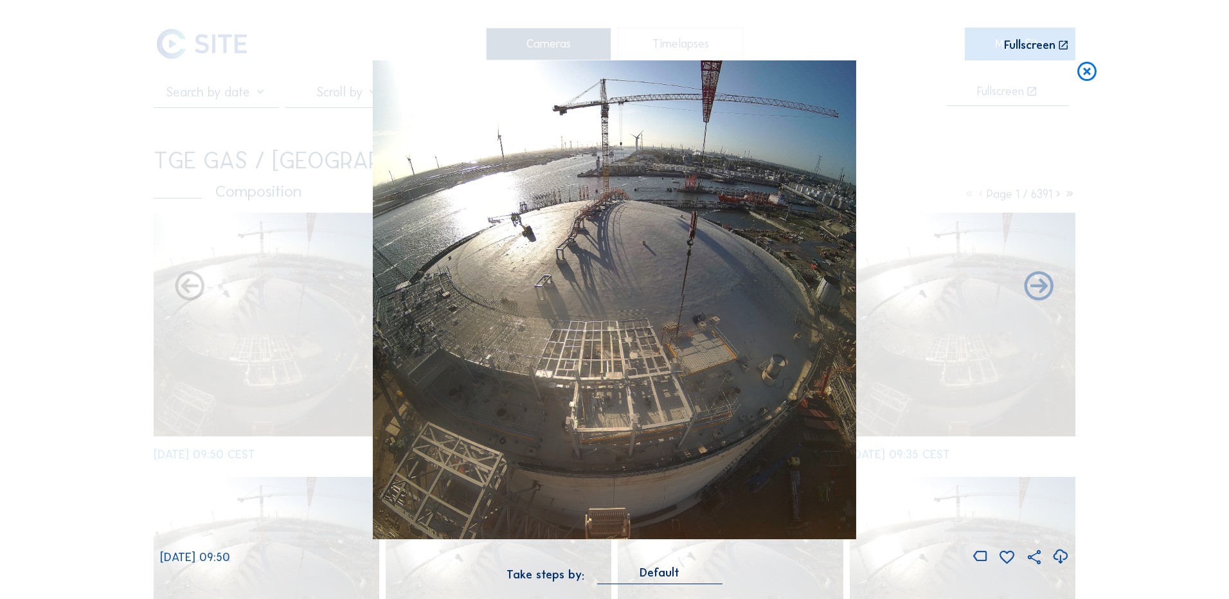
click at [1063, 555] on icon at bounding box center [1060, 556] width 17 height 21
click at [78, 176] on div "Scroll to travel through time | Press 'Alt' Button + Scroll to Zoom | Click and…" at bounding box center [614, 299] width 1229 height 599
click at [1090, 70] on icon at bounding box center [1087, 72] width 23 height 24
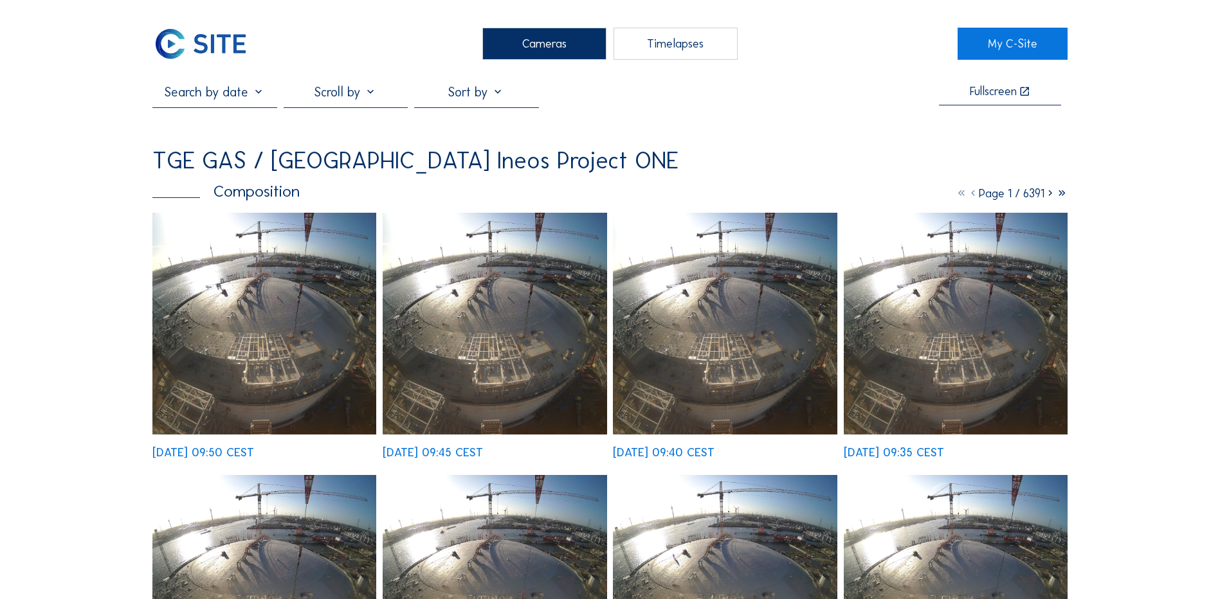
click at [537, 50] on div "Cameras" at bounding box center [544, 44] width 124 height 32
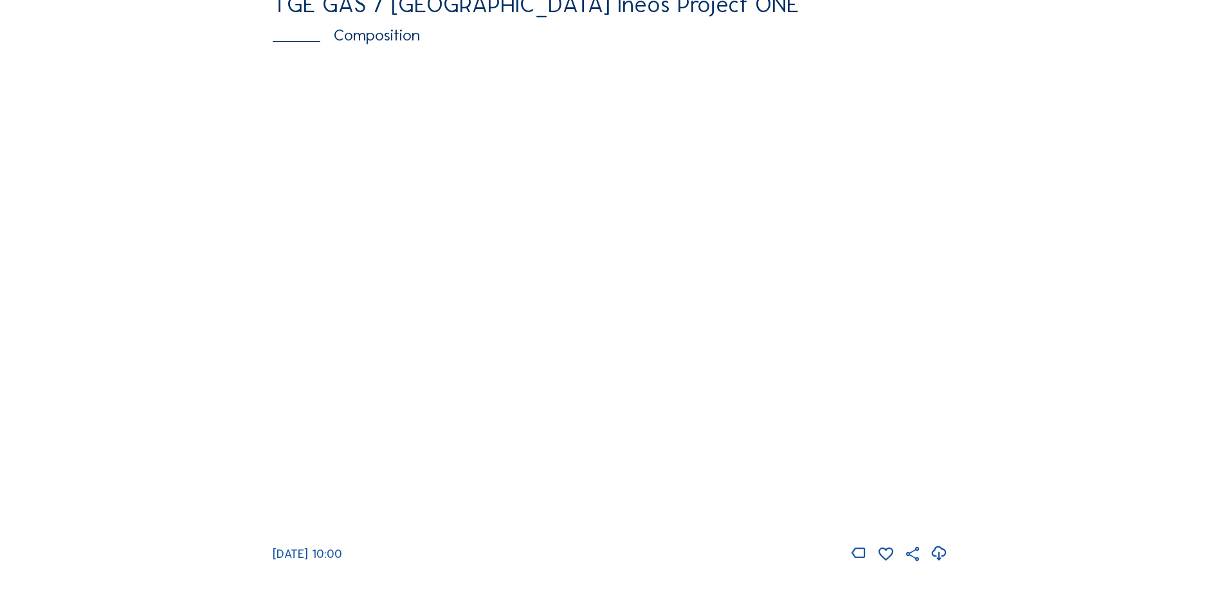
scroll to position [1800, 0]
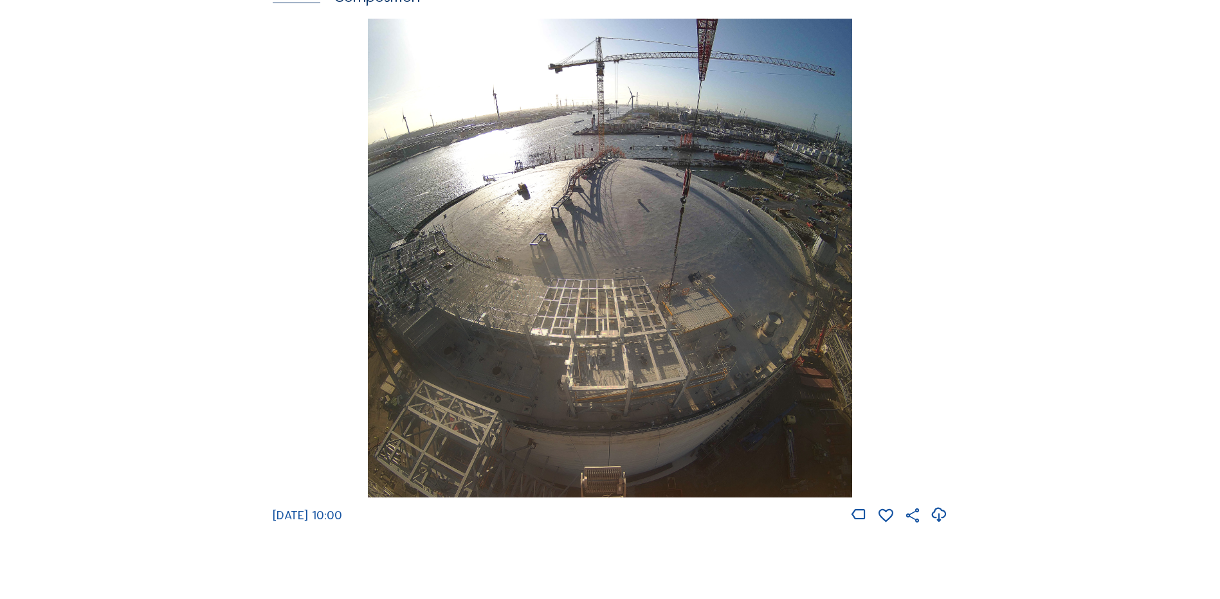
click at [494, 268] on img at bounding box center [609, 259] width 483 height 480
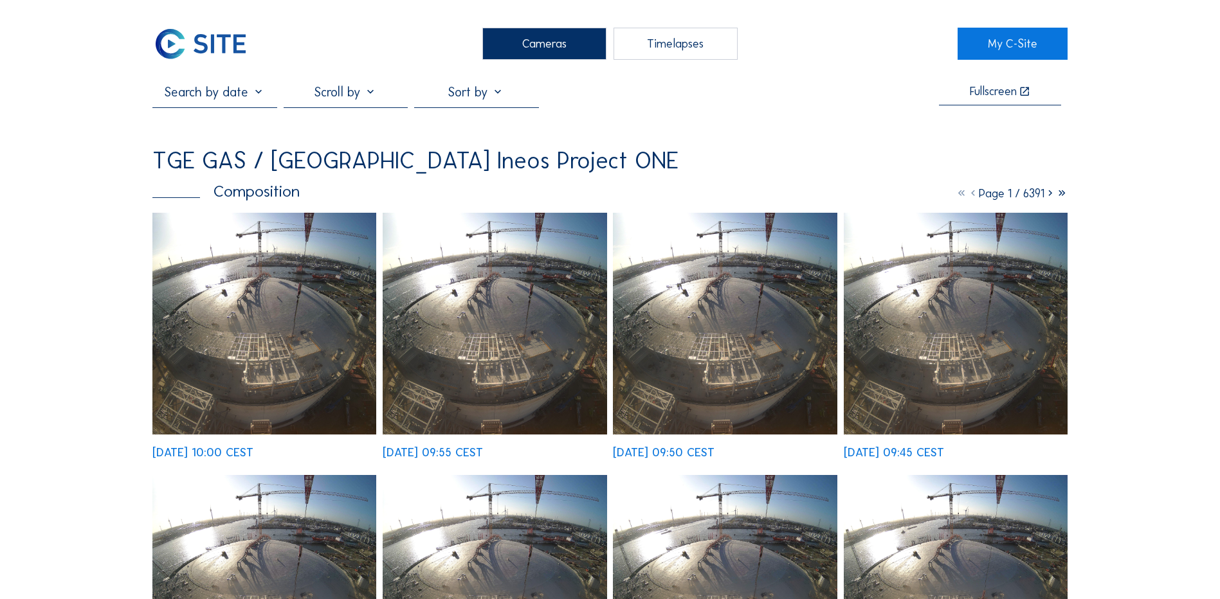
click at [255, 286] on img at bounding box center [264, 324] width 224 height 222
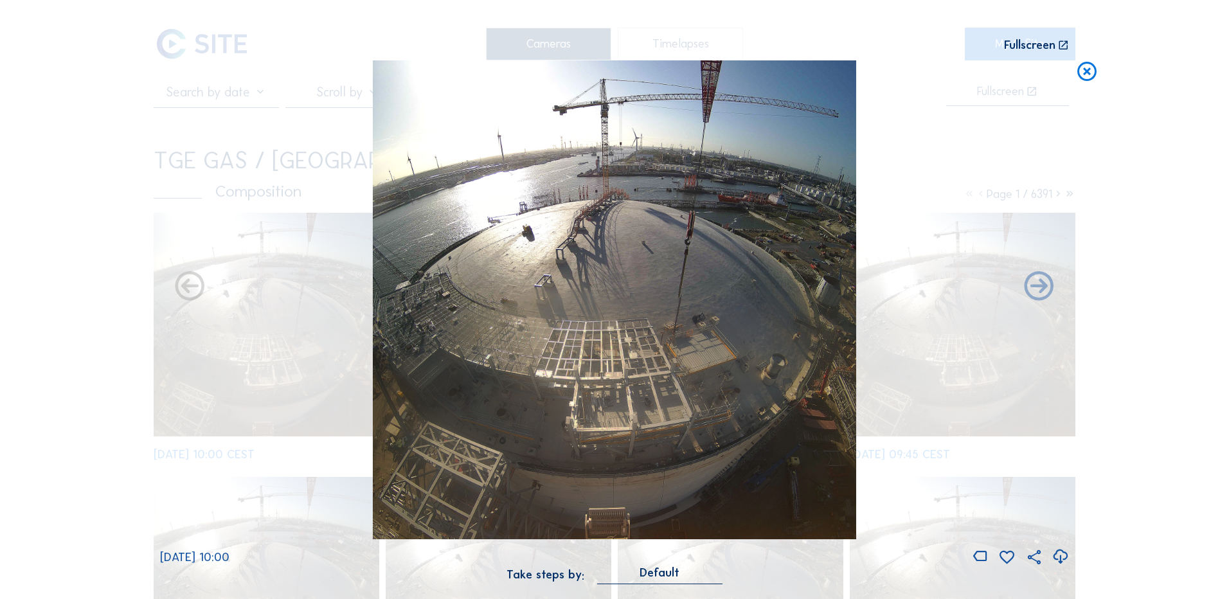
click at [1059, 552] on icon at bounding box center [1060, 556] width 17 height 21
click at [115, 326] on div "Scroll to travel through time | Press 'Alt' Button + Scroll to Zoom | Click and…" at bounding box center [614, 299] width 1229 height 599
click at [1089, 74] on icon at bounding box center [1087, 72] width 23 height 24
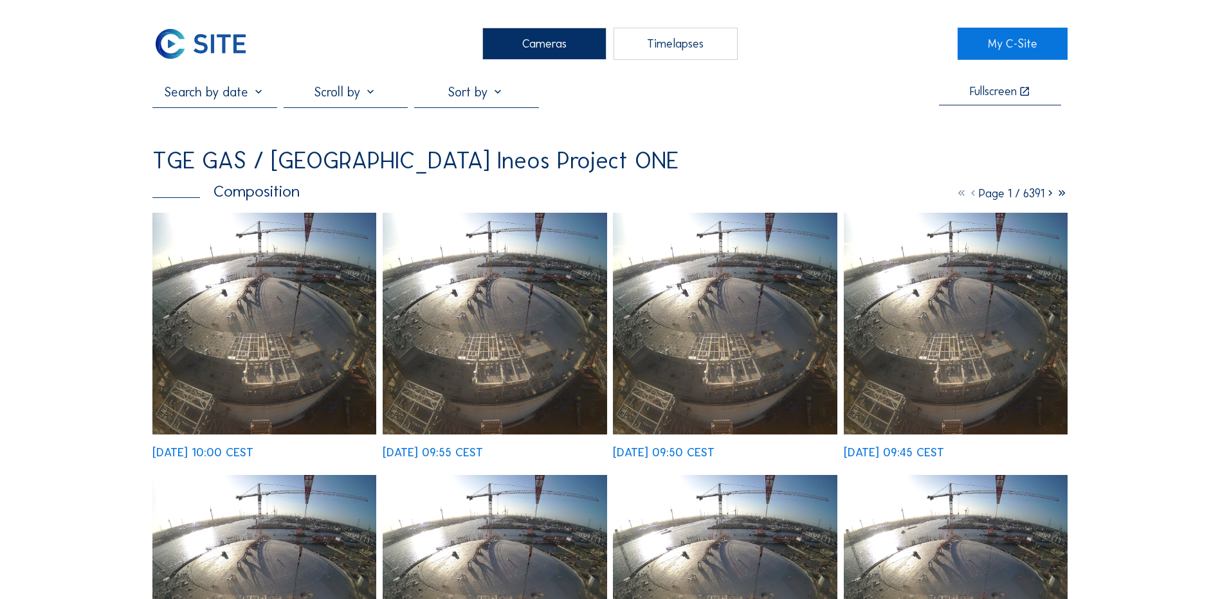
click at [541, 39] on div "Cameras" at bounding box center [544, 44] width 124 height 32
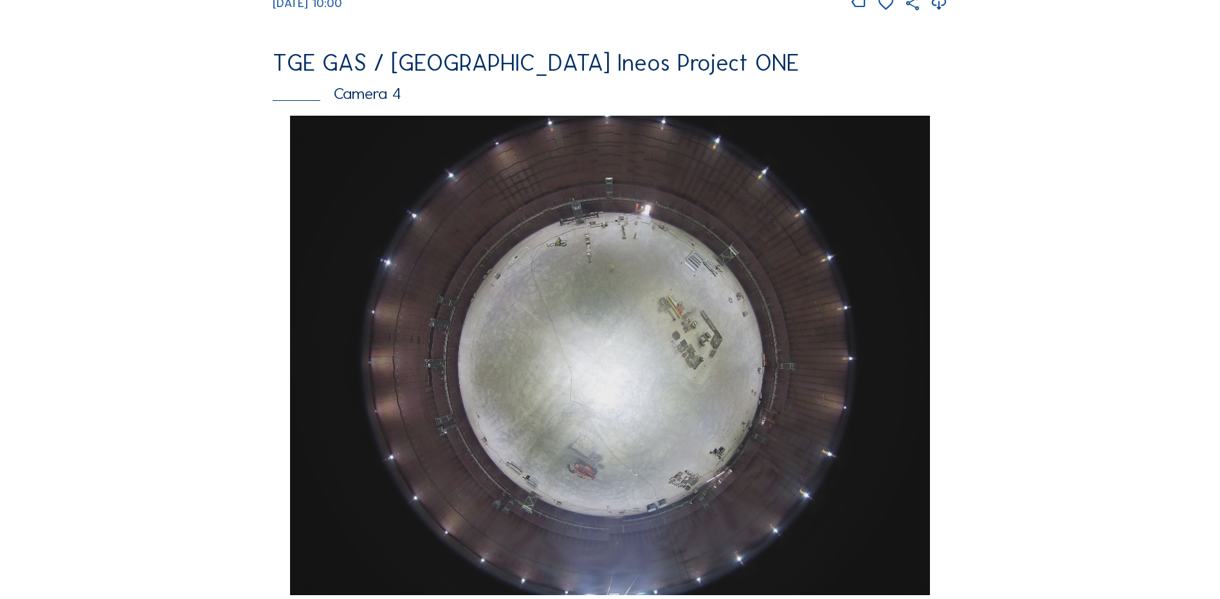
scroll to position [1157, 0]
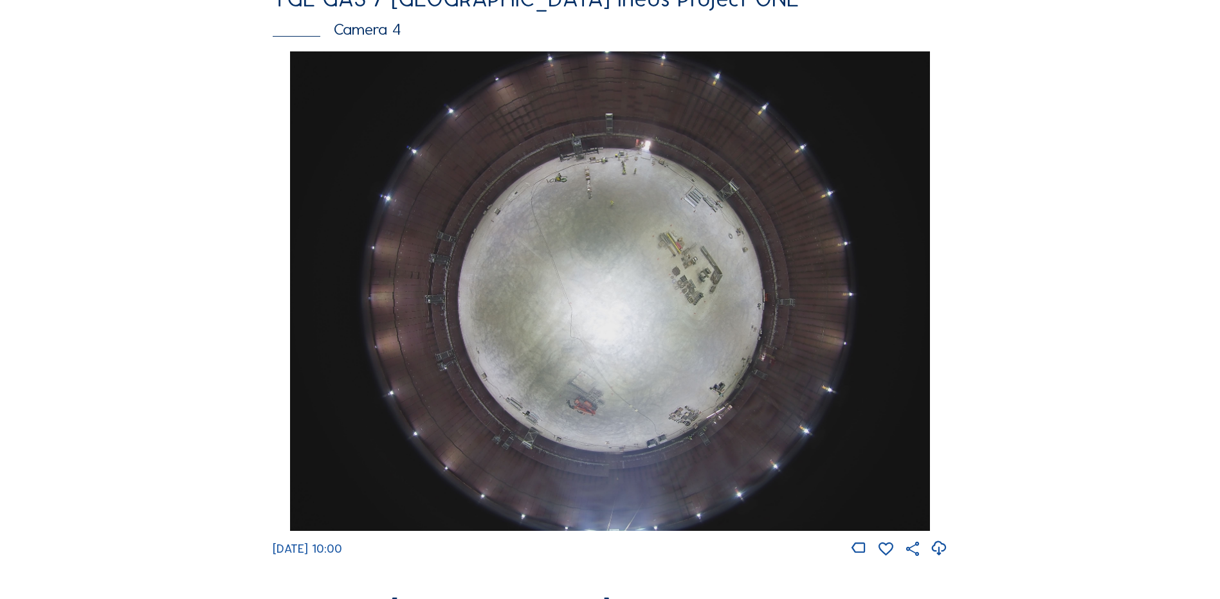
click at [570, 326] on img at bounding box center [609, 291] width 639 height 480
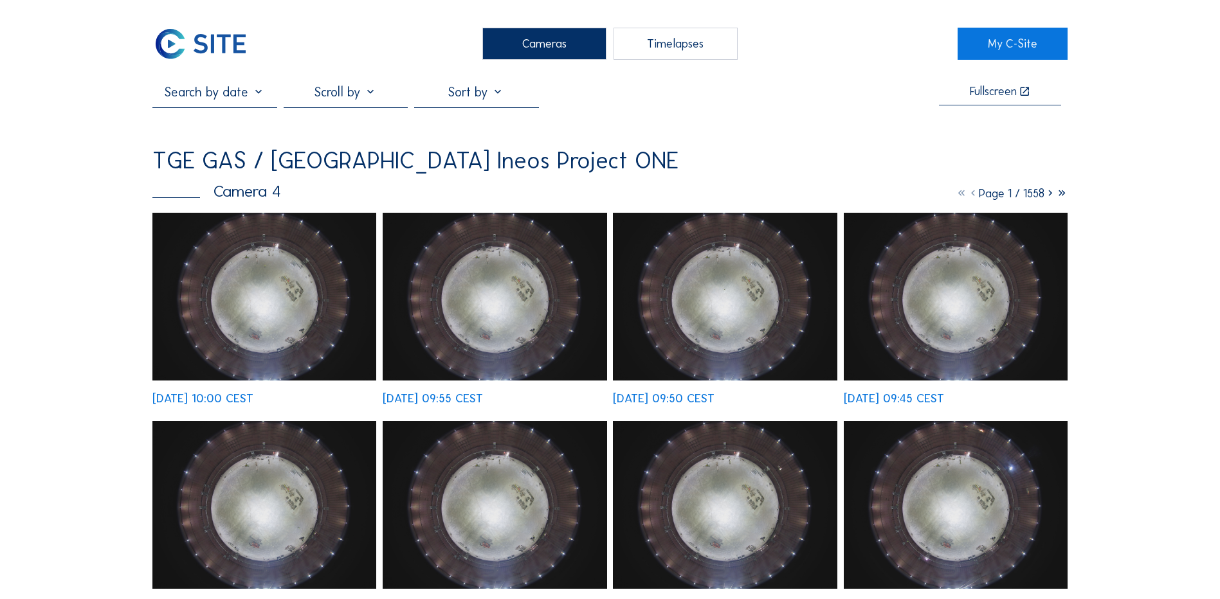
click at [311, 302] on img at bounding box center [264, 297] width 224 height 168
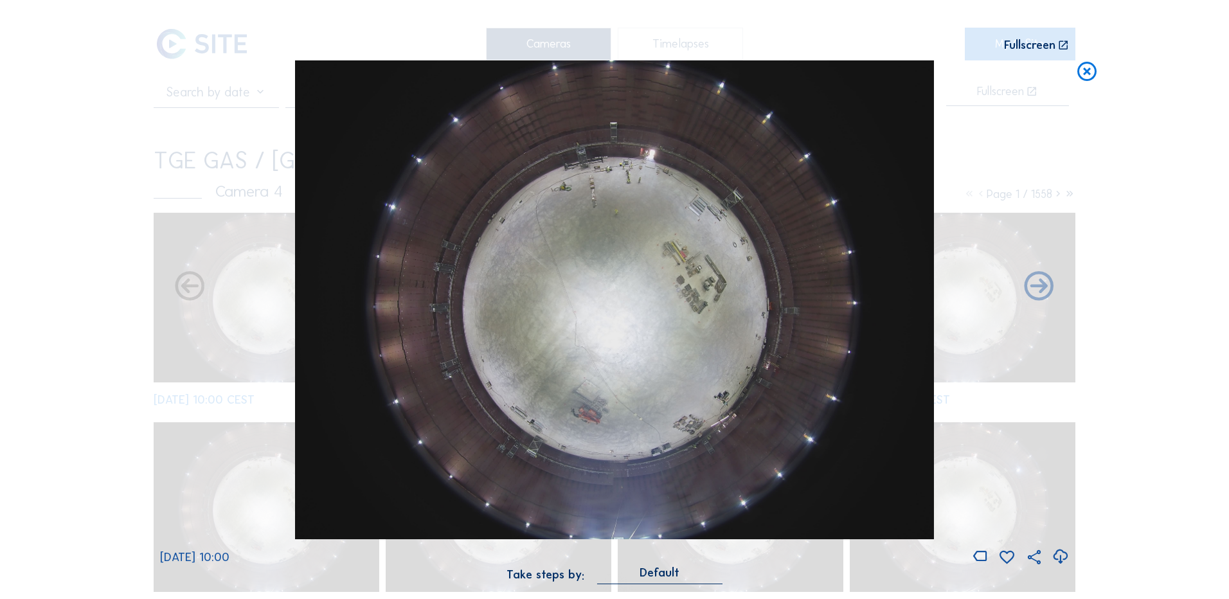
click at [1063, 555] on icon at bounding box center [1060, 556] width 17 height 21
click at [80, 352] on div "Scroll to travel through time | Press 'Alt' Button + Scroll to Zoom | Click and…" at bounding box center [614, 299] width 1229 height 599
click at [1090, 71] on icon at bounding box center [1087, 72] width 23 height 24
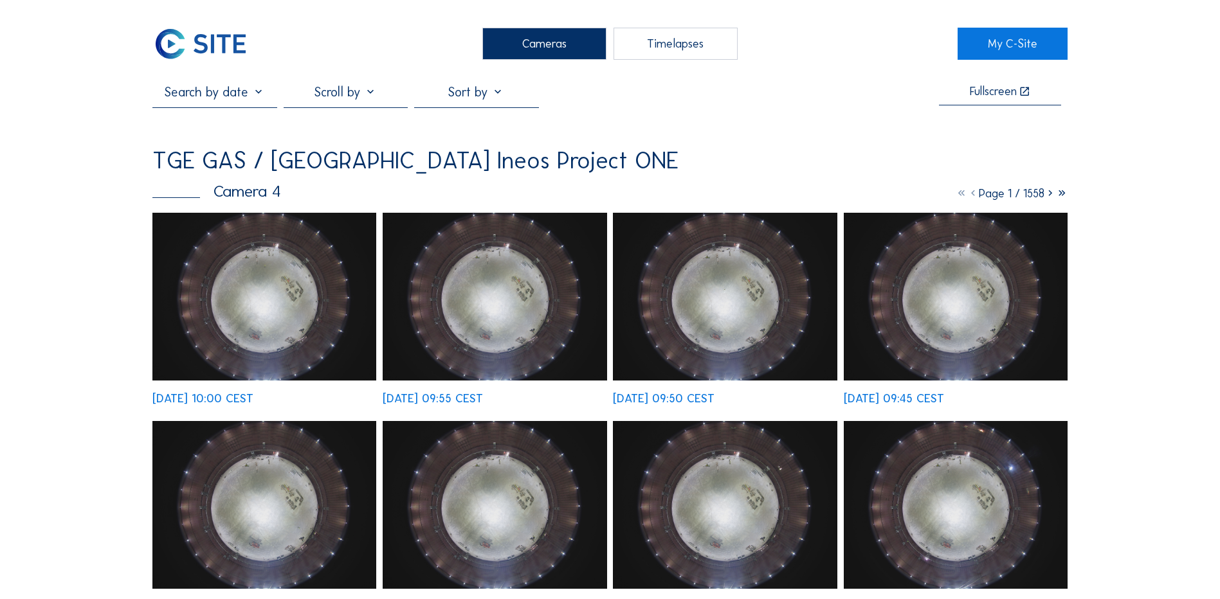
click at [551, 44] on div "Cameras" at bounding box center [544, 44] width 124 height 32
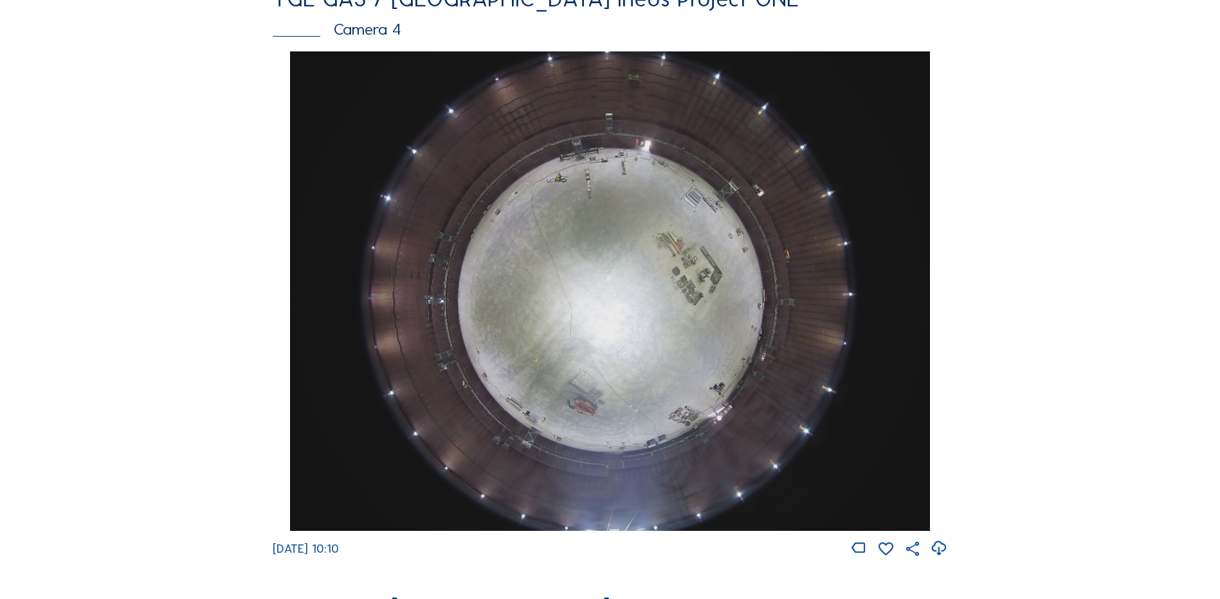
scroll to position [1131, 0]
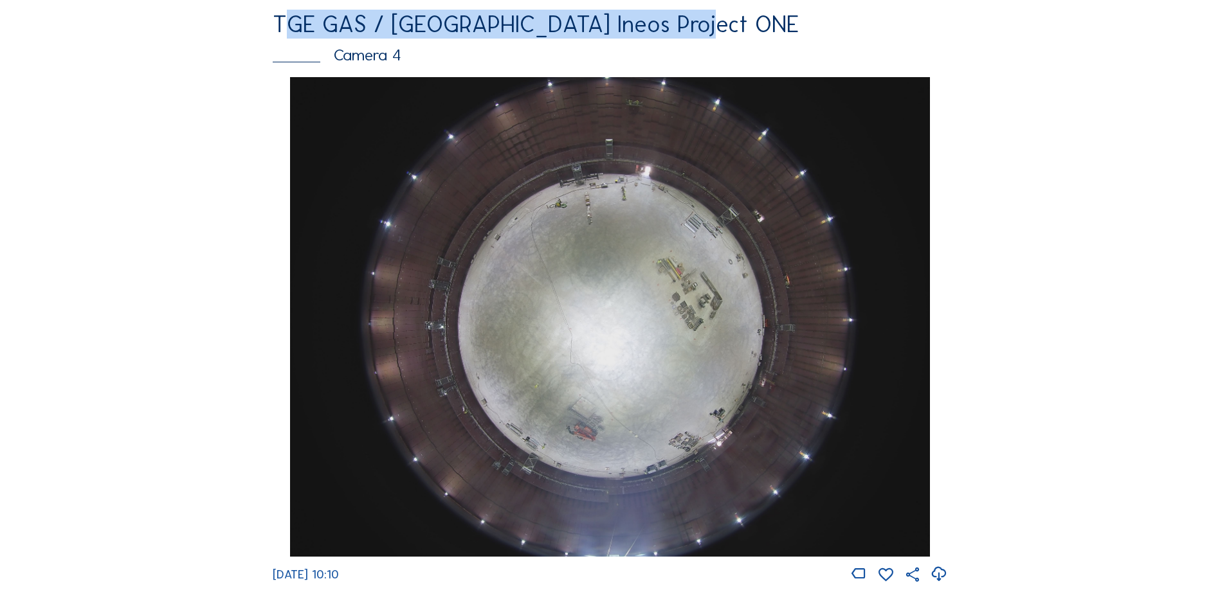
drag, startPoint x: 235, startPoint y: 28, endPoint x: 716, endPoint y: 41, distance: 481.1
click at [716, 41] on div "Feed Photo Show Map Search Fullscreen TGE GAS / Antwerpen Ineos Project ONE Cam…" at bounding box center [609, 73] width 915 height 2241
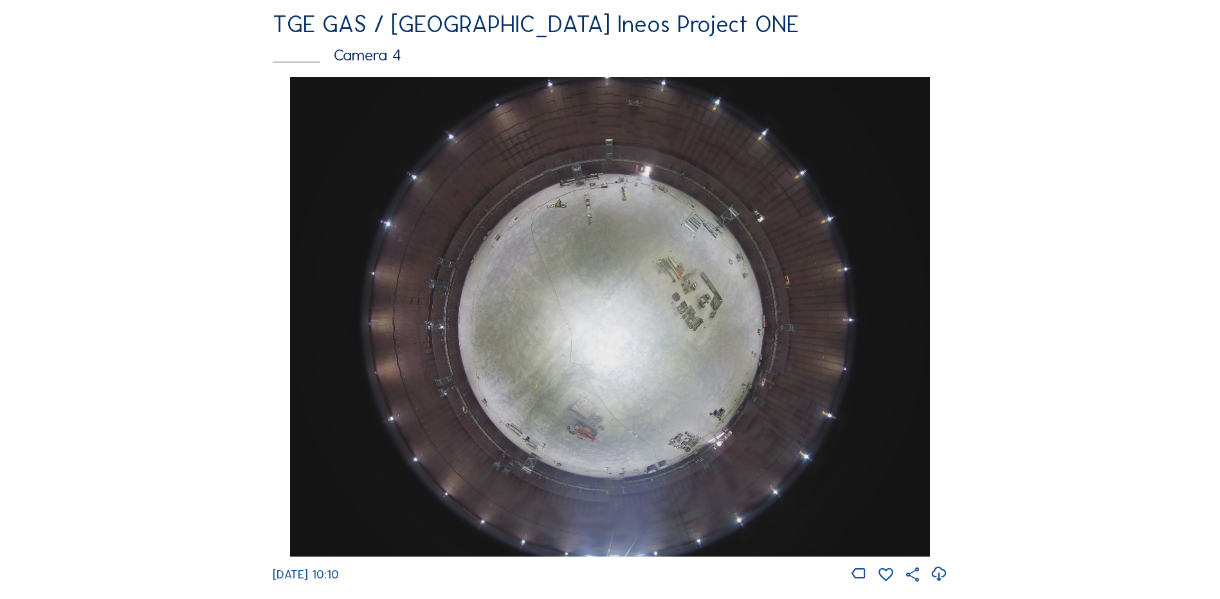
click at [1097, 267] on div "Cameras Timelapses My C-Site Feed Photo Show Map Search Fullscreen TGE GAS / An…" at bounding box center [610, 313] width 1220 height 2889
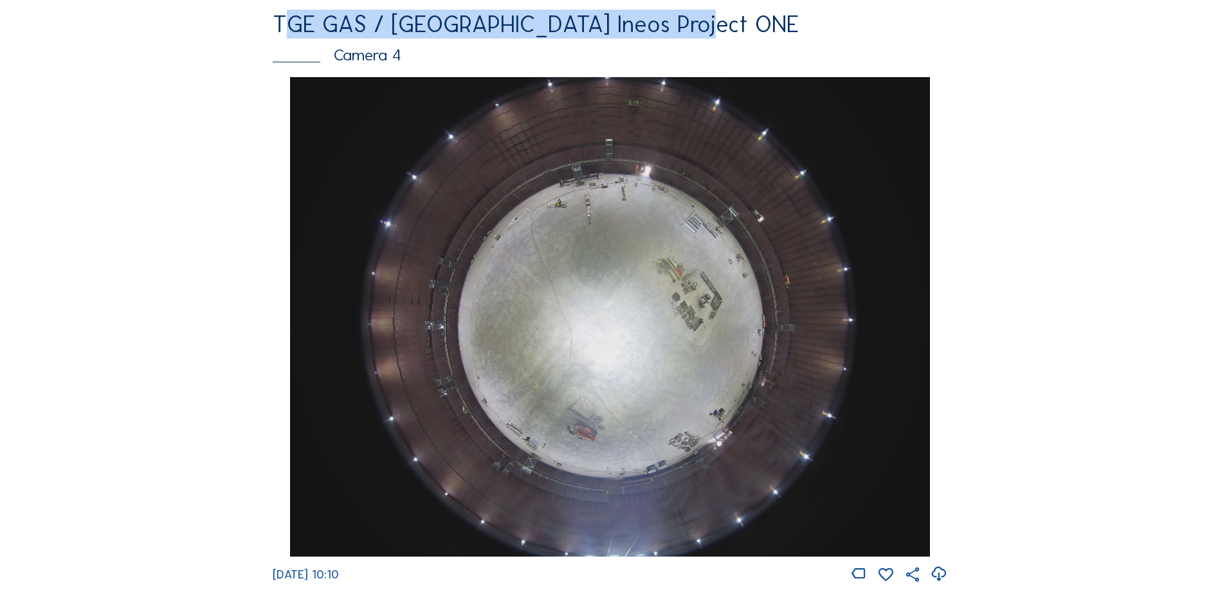
drag, startPoint x: 226, startPoint y: 33, endPoint x: 707, endPoint y: 42, distance: 481.0
click at [707, 42] on div "Feed Photo Show Map Search Fullscreen TGE GAS / Antwerpen Ineos Project ONE Cam…" at bounding box center [609, 73] width 915 height 2241
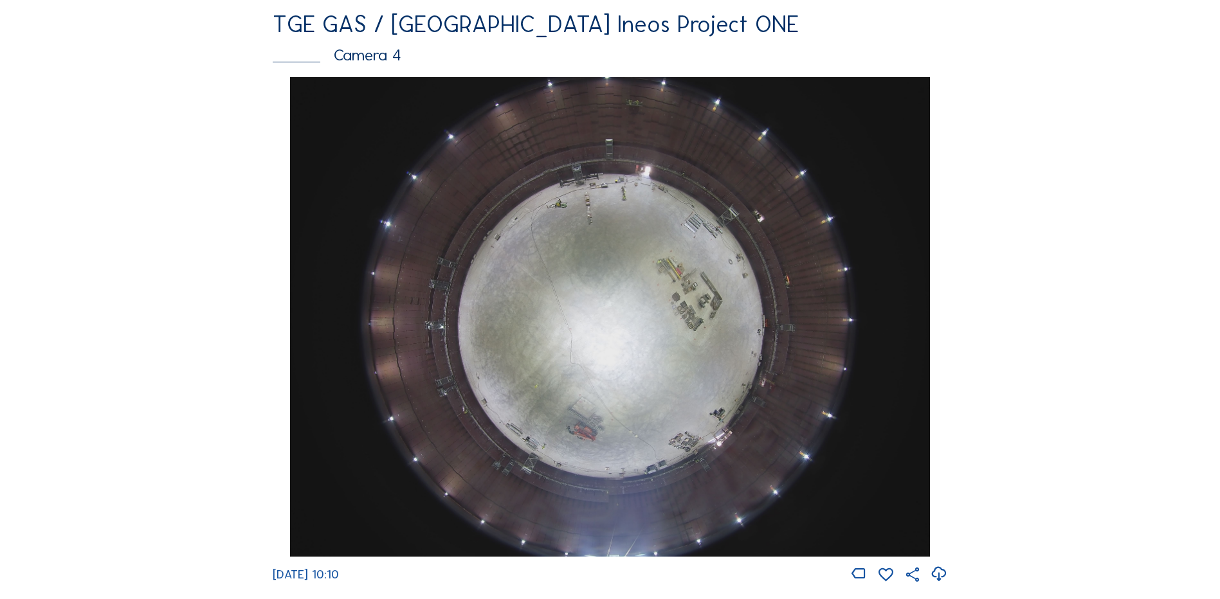
click at [1061, 268] on div "Feed Photo Show Map Search Fullscreen TGE GAS / Antwerpen Ineos Project ONE Cam…" at bounding box center [609, 73] width 915 height 2241
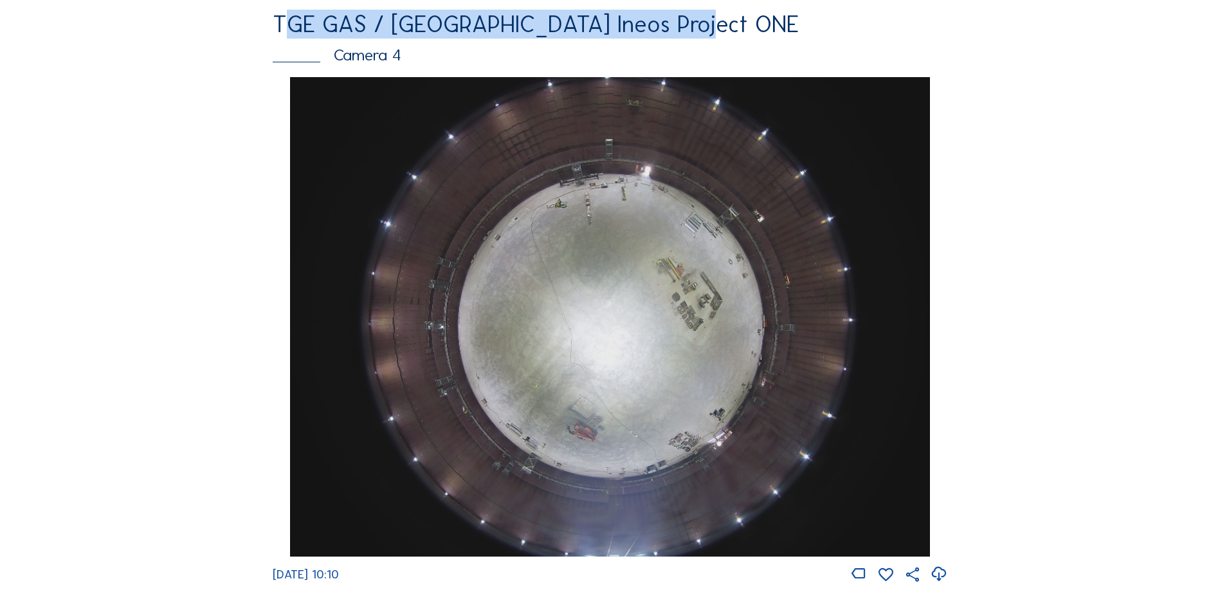
drag, startPoint x: 228, startPoint y: 32, endPoint x: 701, endPoint y: 34, distance: 472.5
click at [701, 34] on div "Feed Photo Show Map Search Fullscreen TGE GAS / Antwerpen Ineos Project ONE Cam…" at bounding box center [609, 73] width 915 height 2241
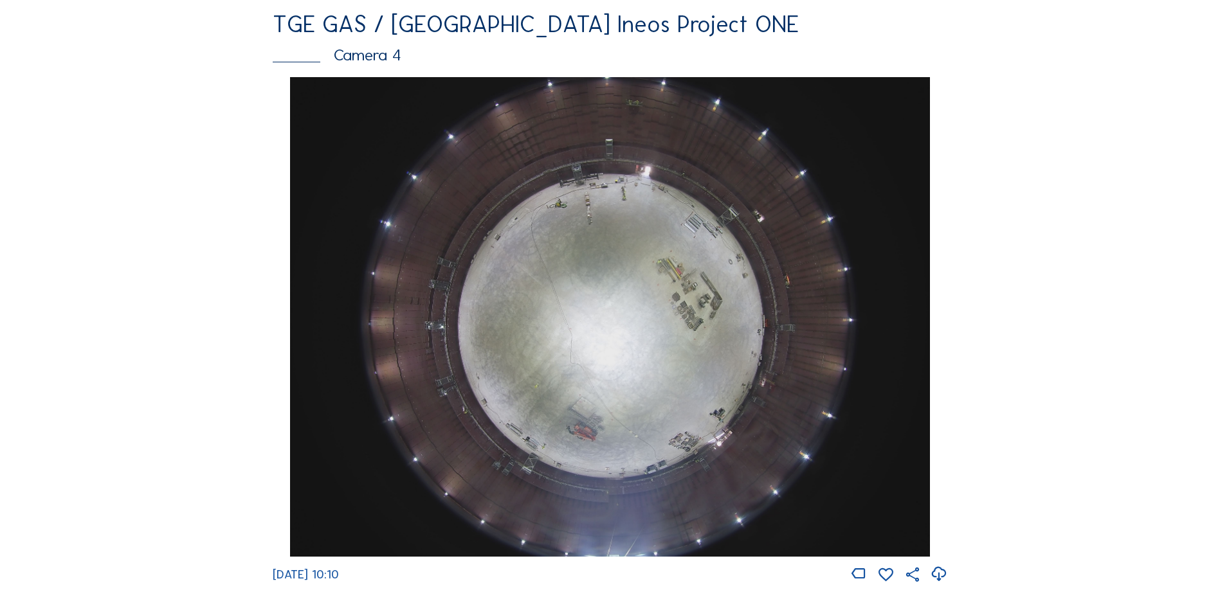
click at [1139, 307] on div "Cameras Timelapses My C-Site Feed Photo Show Map Search Fullscreen TGE GAS / An…" at bounding box center [610, 313] width 1220 height 2889
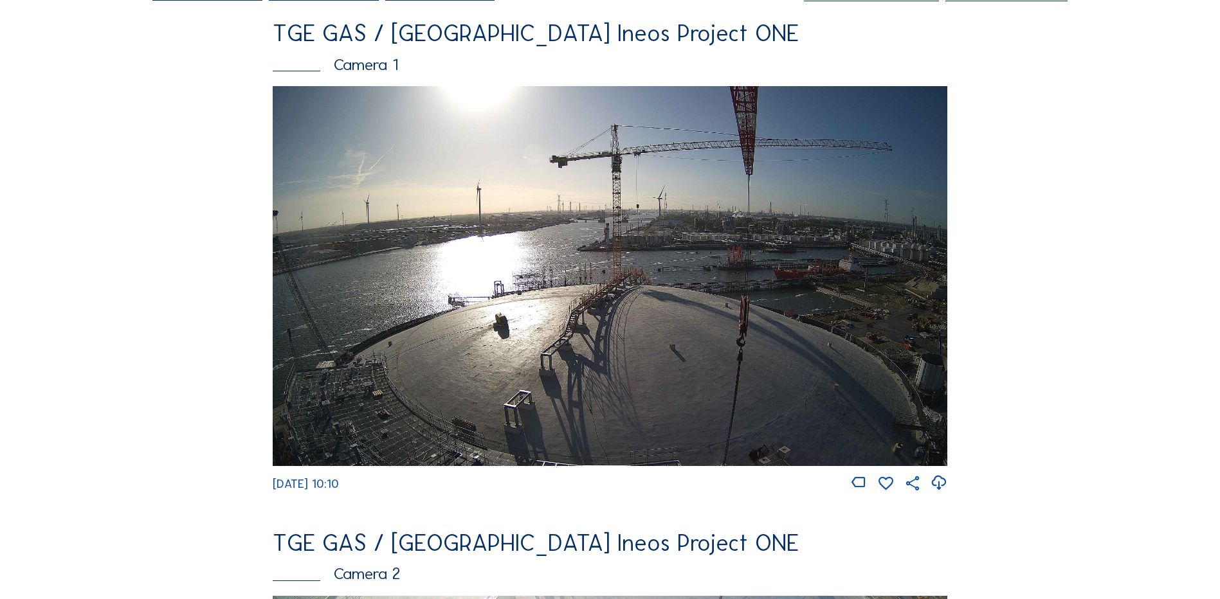
scroll to position [0, 0]
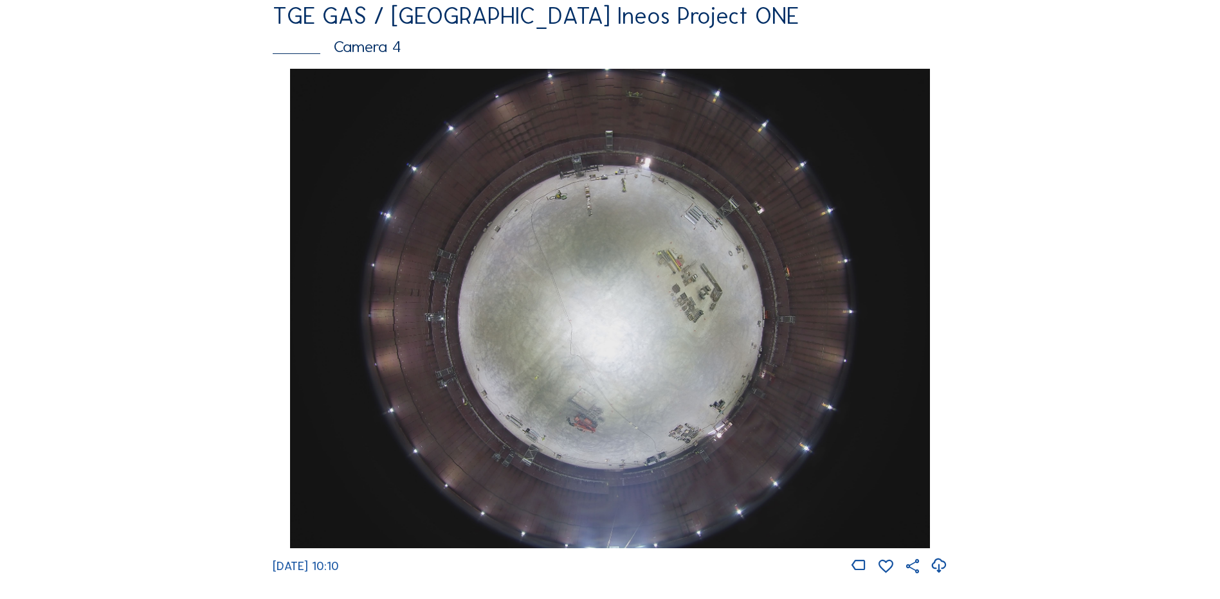
scroll to position [1131, 0]
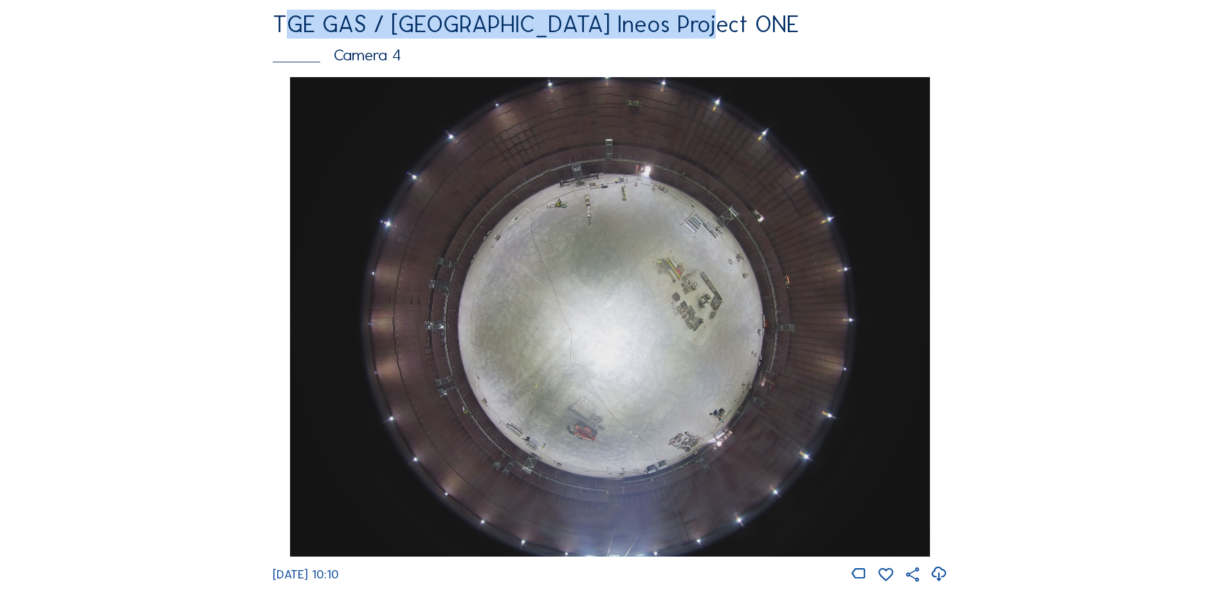
drag, startPoint x: 194, startPoint y: 32, endPoint x: 721, endPoint y: 40, distance: 527.2
click at [721, 40] on div "Feed Photo Show Map Search Fullscreen TGE GAS / Antwerpen Ineos Project ONE Cam…" at bounding box center [609, 73] width 915 height 2241
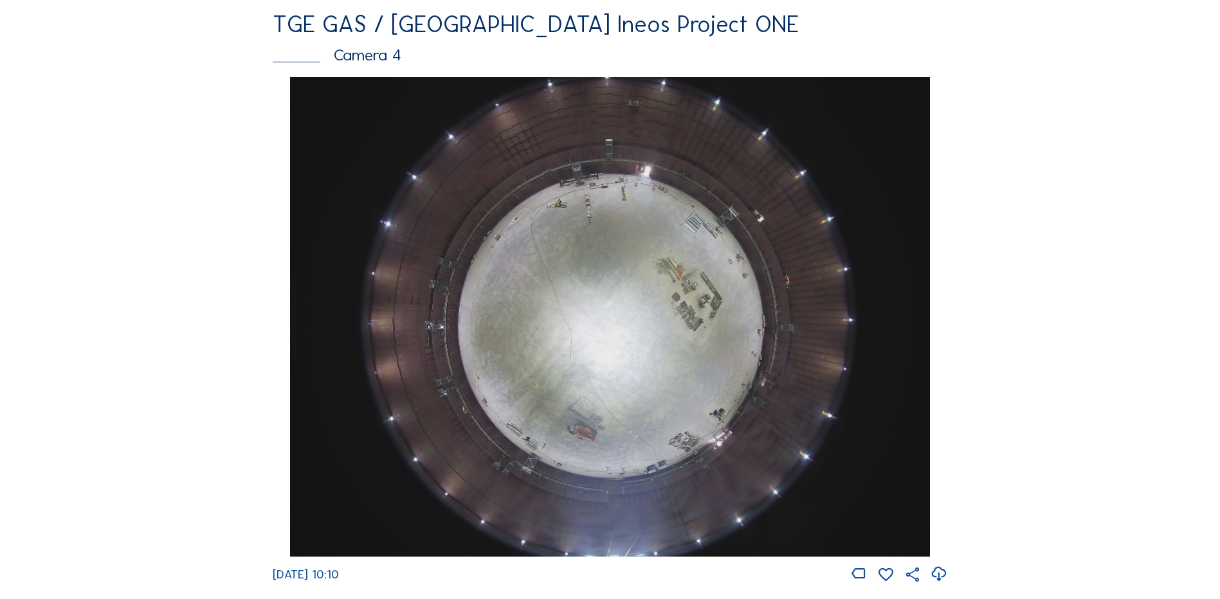
click at [1105, 168] on div "Cameras Timelapses My C-Site Feed Photo Show Map Search Fullscreen TGE GAS / An…" at bounding box center [610, 313] width 1220 height 2889
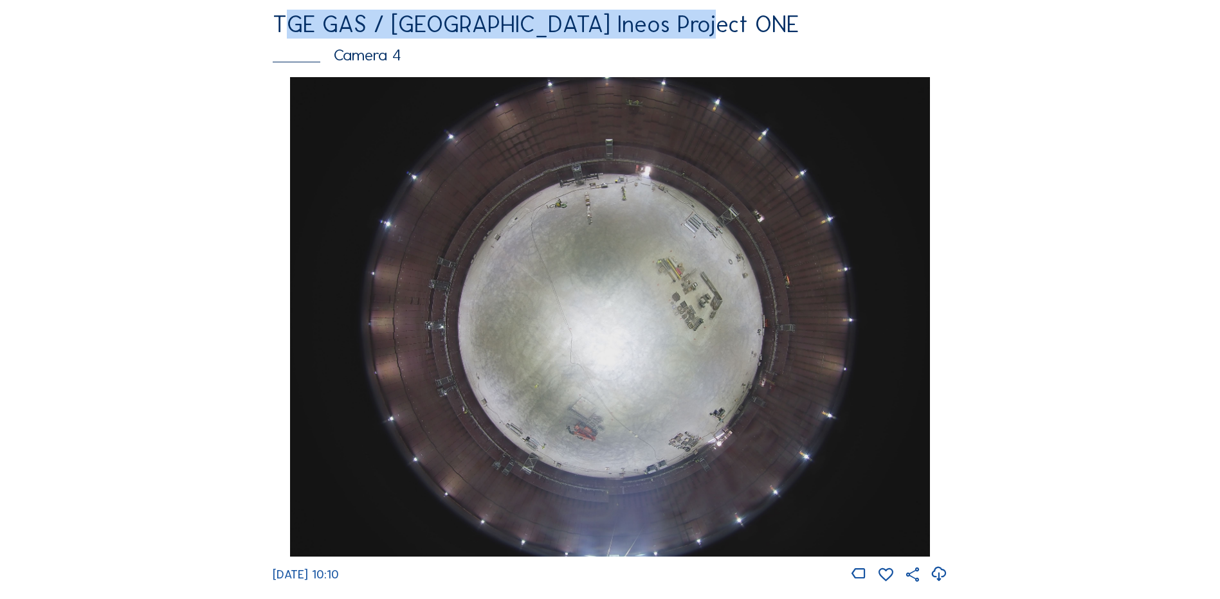
drag, startPoint x: 187, startPoint y: 37, endPoint x: 700, endPoint y: 40, distance: 513.0
click at [700, 40] on div "Feed Photo Show Map Search Fullscreen TGE GAS / Antwerpen Ineos Project ONE Cam…" at bounding box center [609, 73] width 915 height 2241
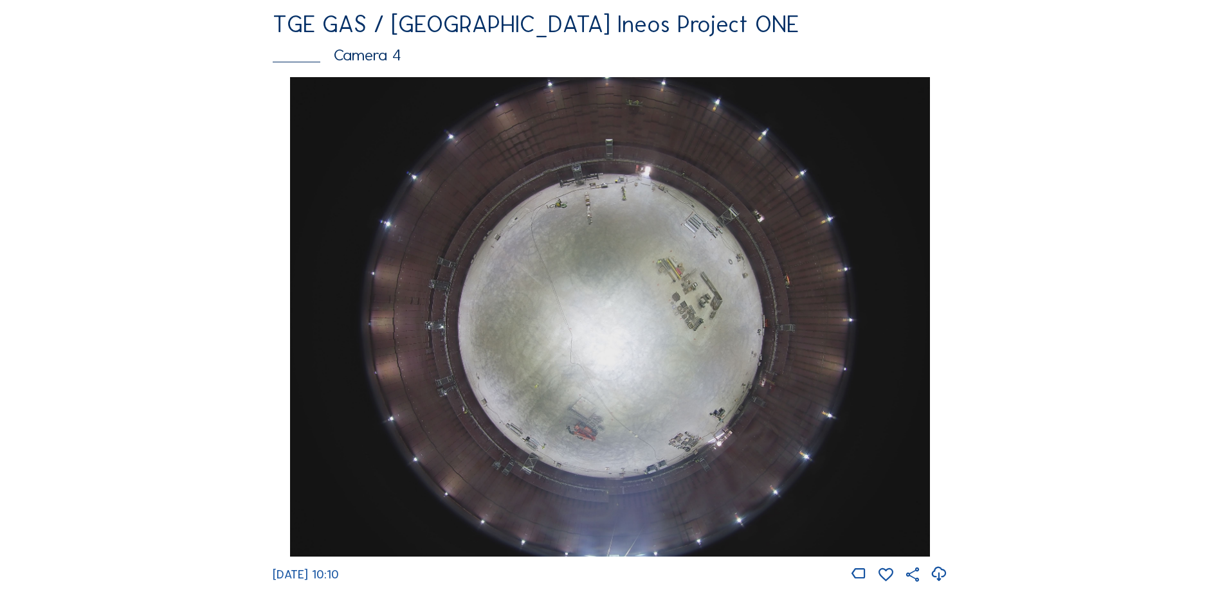
click at [1034, 195] on div "Feed Photo Show Map Search Fullscreen TGE GAS / Antwerpen Ineos Project ONE Cam…" at bounding box center [609, 73] width 915 height 2241
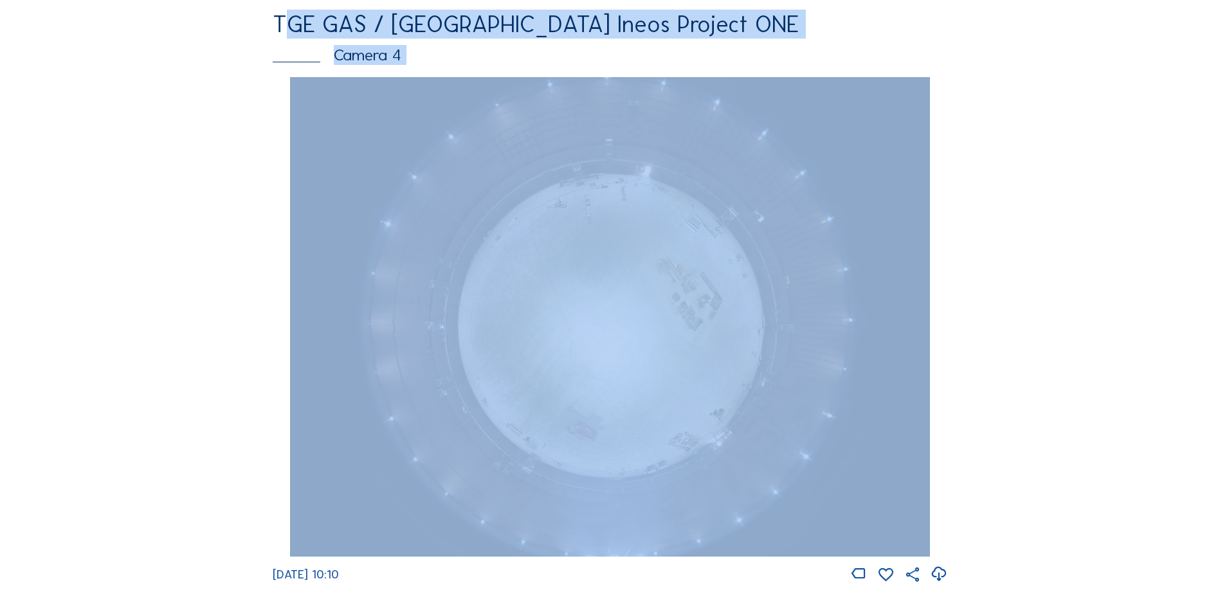
drag, startPoint x: 222, startPoint y: 39, endPoint x: 1067, endPoint y: 178, distance: 855.6
click at [1067, 178] on div "Cameras Timelapses My C-Site Feed Photo Show Map Search Fullscreen TGE GAS / An…" at bounding box center [610, 313] width 1220 height 2889
drag, startPoint x: 1067, startPoint y: 178, endPoint x: 1020, endPoint y: 279, distance: 111.3
click at [1020, 279] on div "Feed Photo Show Map Search Fullscreen TGE GAS / Antwerpen Ineos Project ONE Cam…" at bounding box center [609, 73] width 915 height 2241
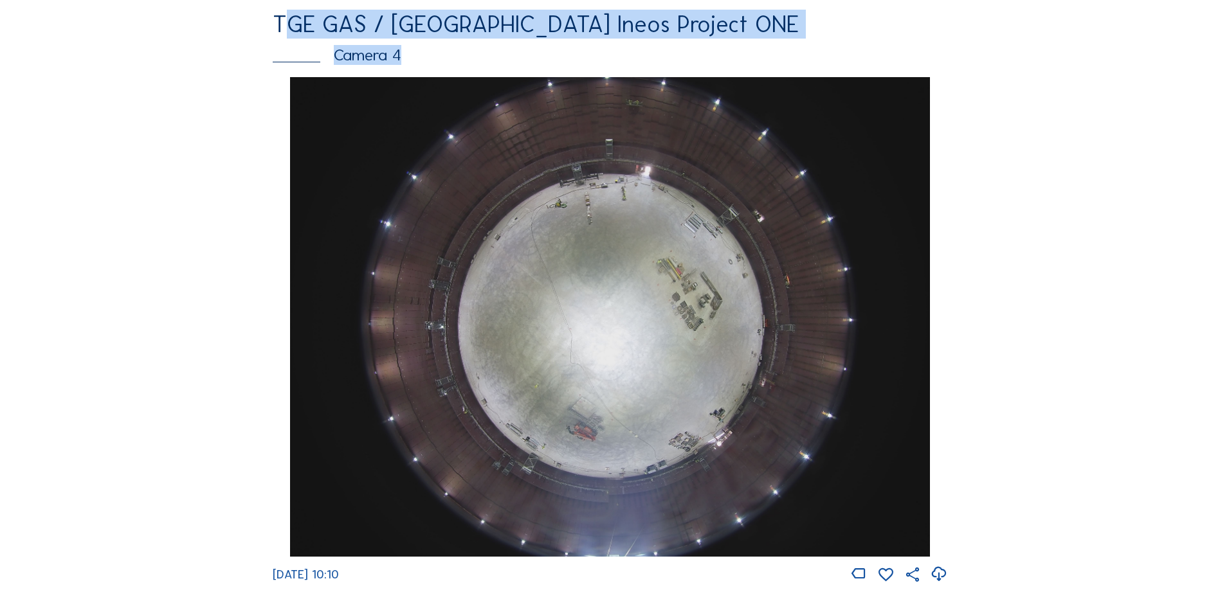
drag, startPoint x: 209, startPoint y: 37, endPoint x: 758, endPoint y: 80, distance: 550.7
click at [758, 80] on div "Feed Photo Show Map Search Fullscreen TGE GAS / Antwerpen Ineos Project ONE Cam…" at bounding box center [609, 73] width 915 height 2241
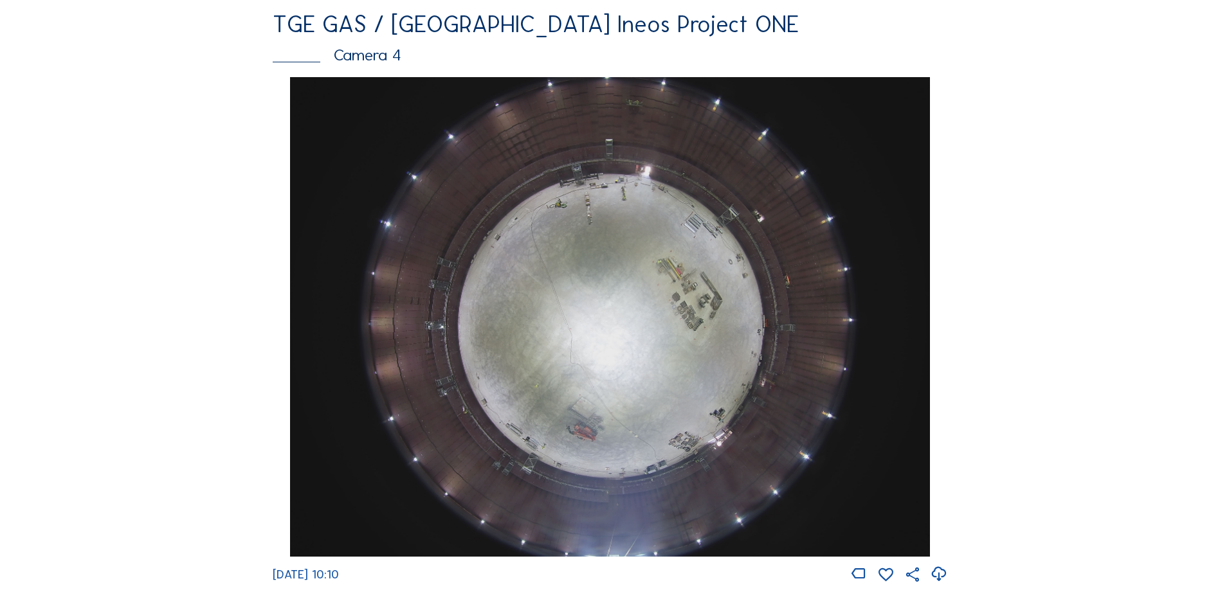
click at [1090, 254] on div "Cameras Timelapses My C-Site Feed Photo Show Map Search Fullscreen TGE GAS / An…" at bounding box center [610, 313] width 1220 height 2889
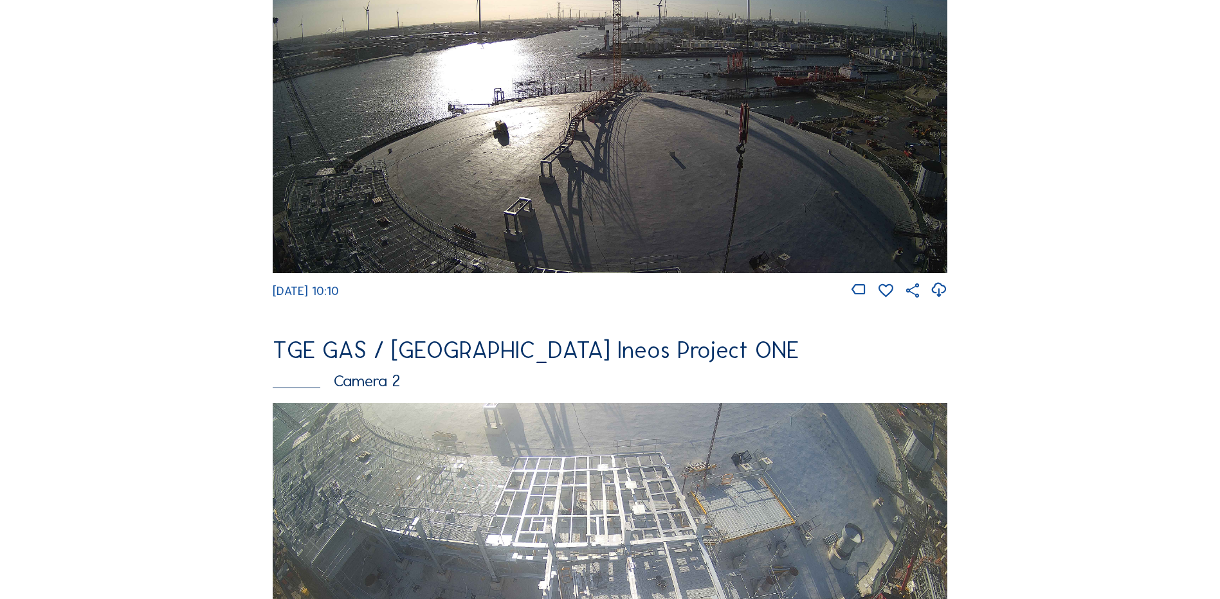
scroll to position [0, 0]
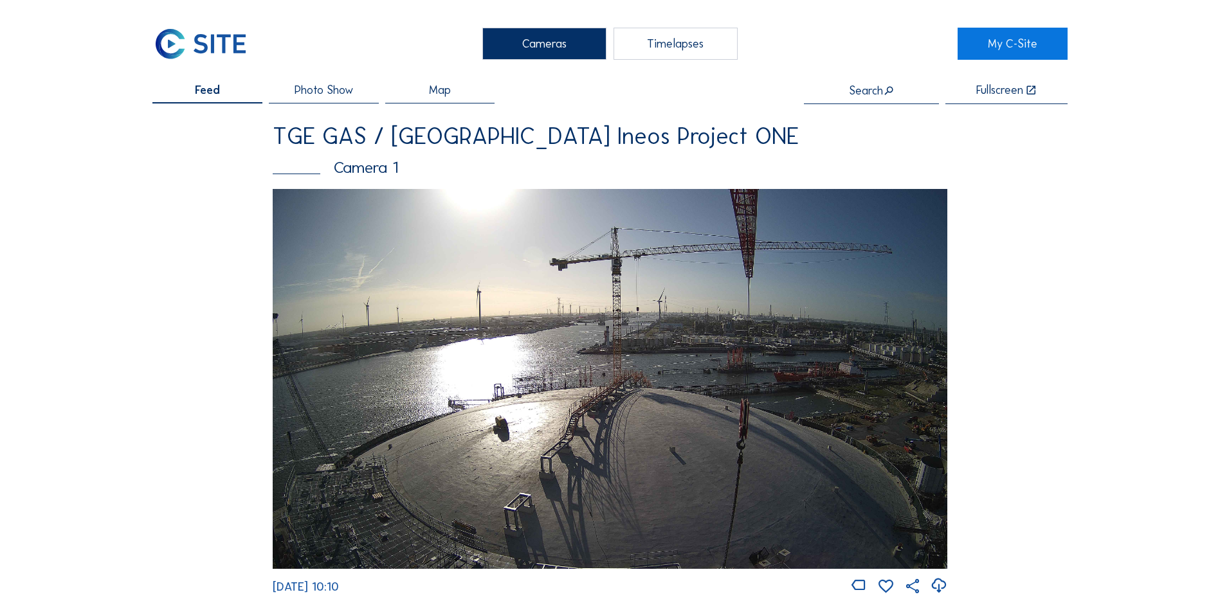
click at [539, 43] on div "Cameras" at bounding box center [544, 44] width 124 height 32
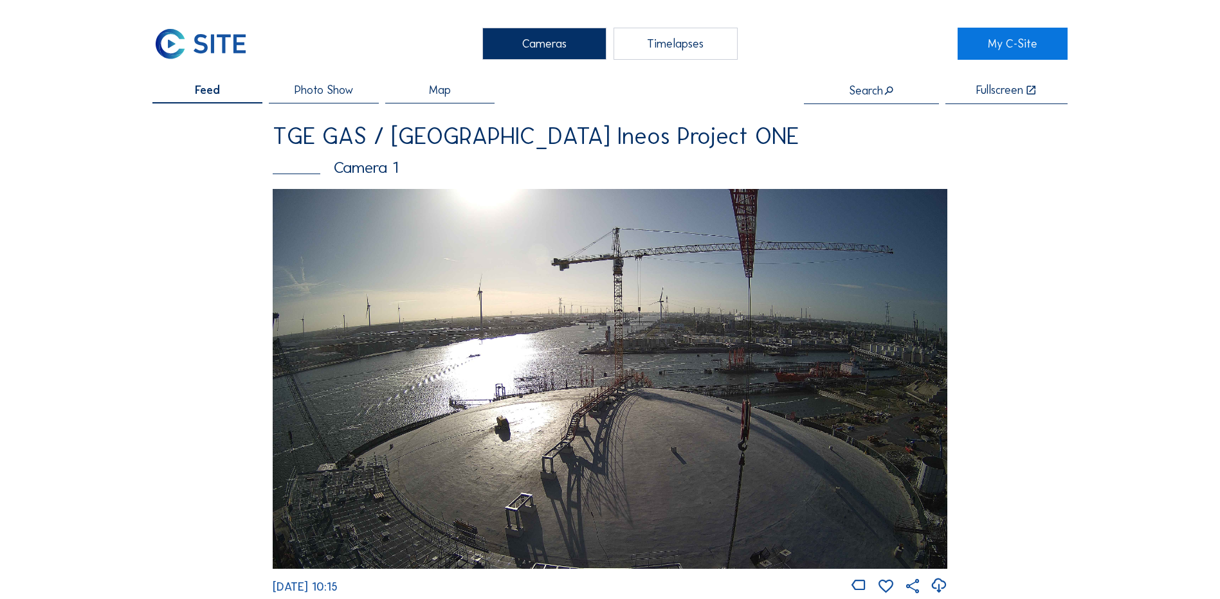
click at [523, 46] on div "Cameras" at bounding box center [544, 44] width 124 height 32
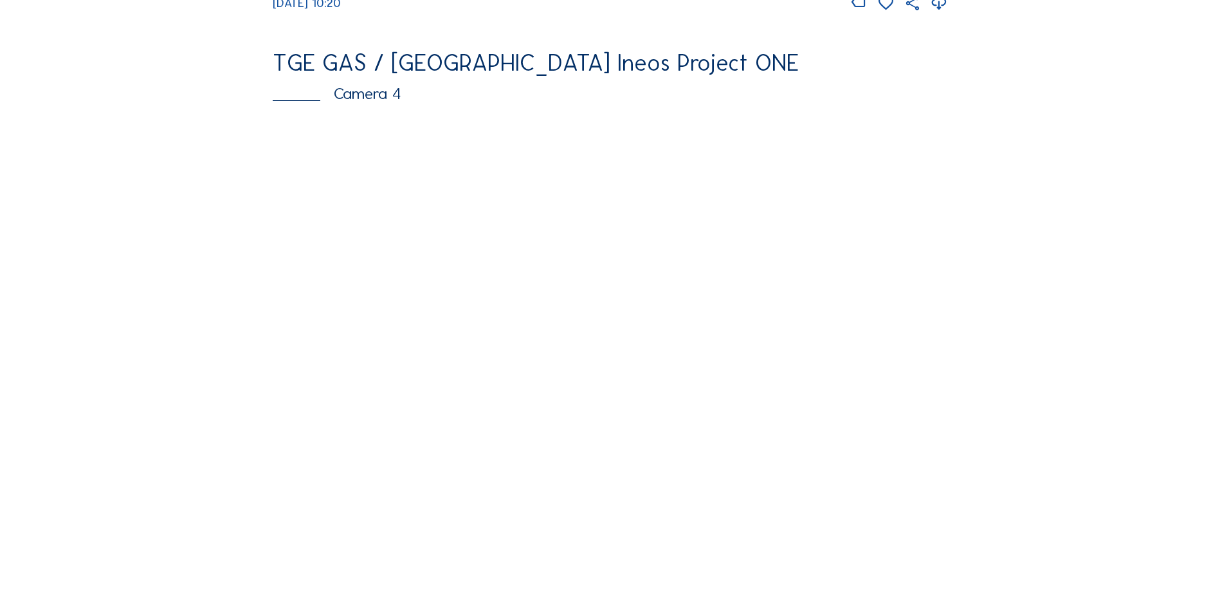
scroll to position [1157, 0]
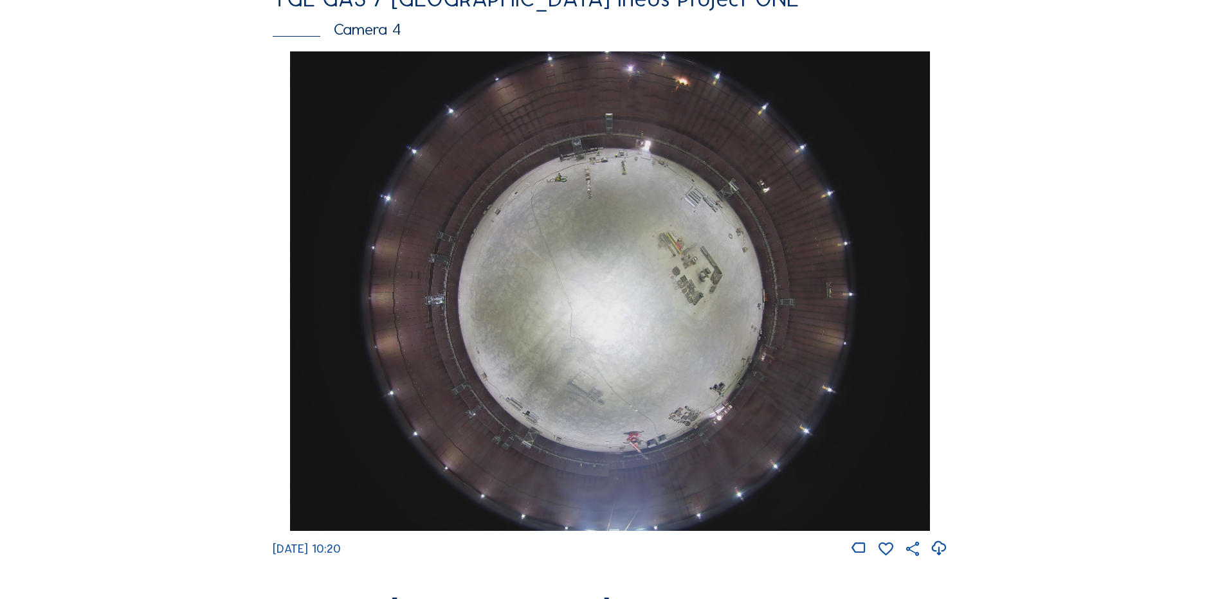
click at [608, 271] on img at bounding box center [609, 291] width 639 height 480
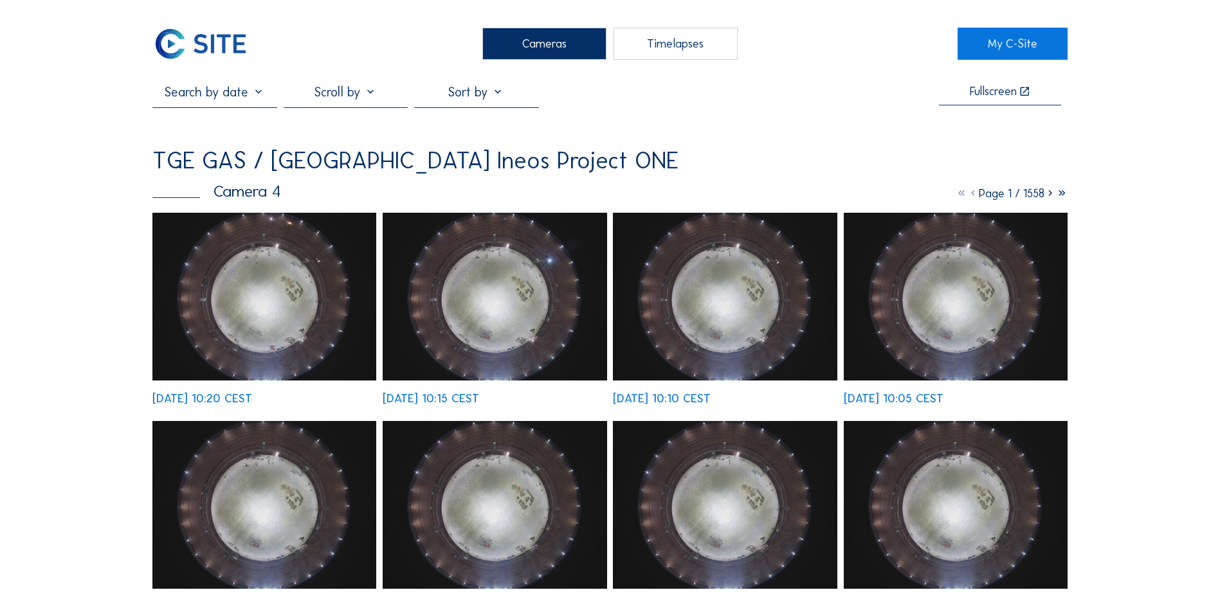
click at [284, 291] on img at bounding box center [264, 297] width 224 height 168
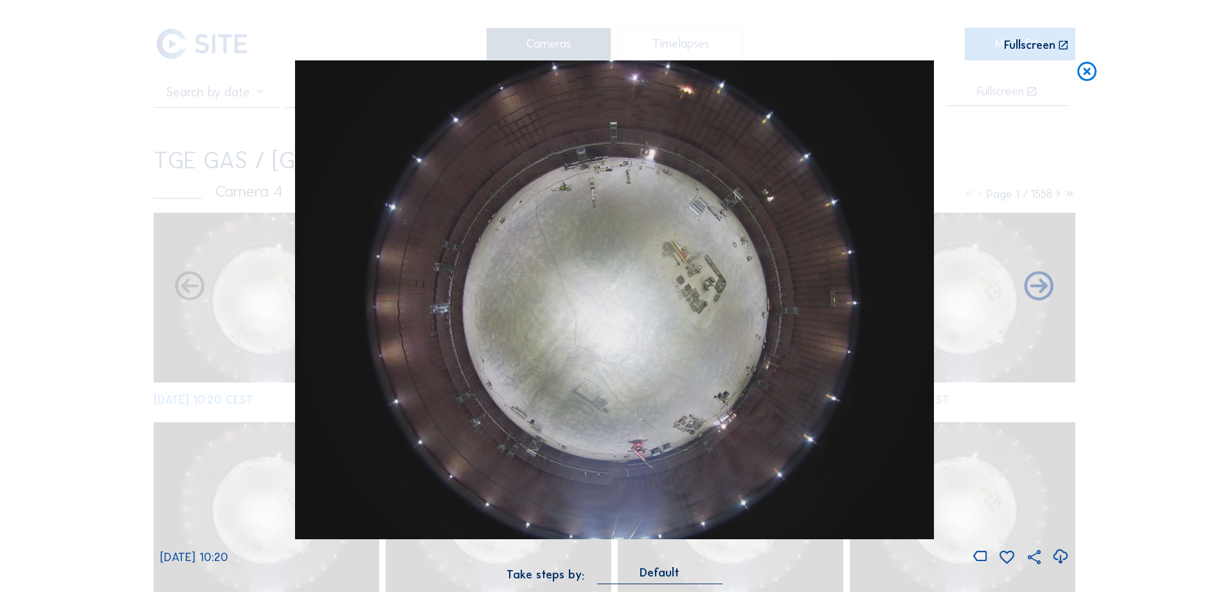
click at [1062, 555] on icon at bounding box center [1060, 556] width 17 height 21
click at [159, 417] on div "Scroll to travel through time | Press 'Alt' Button + Scroll to Zoom | Click and…" at bounding box center [614, 299] width 1229 height 599
click at [1087, 73] on icon at bounding box center [1087, 72] width 23 height 24
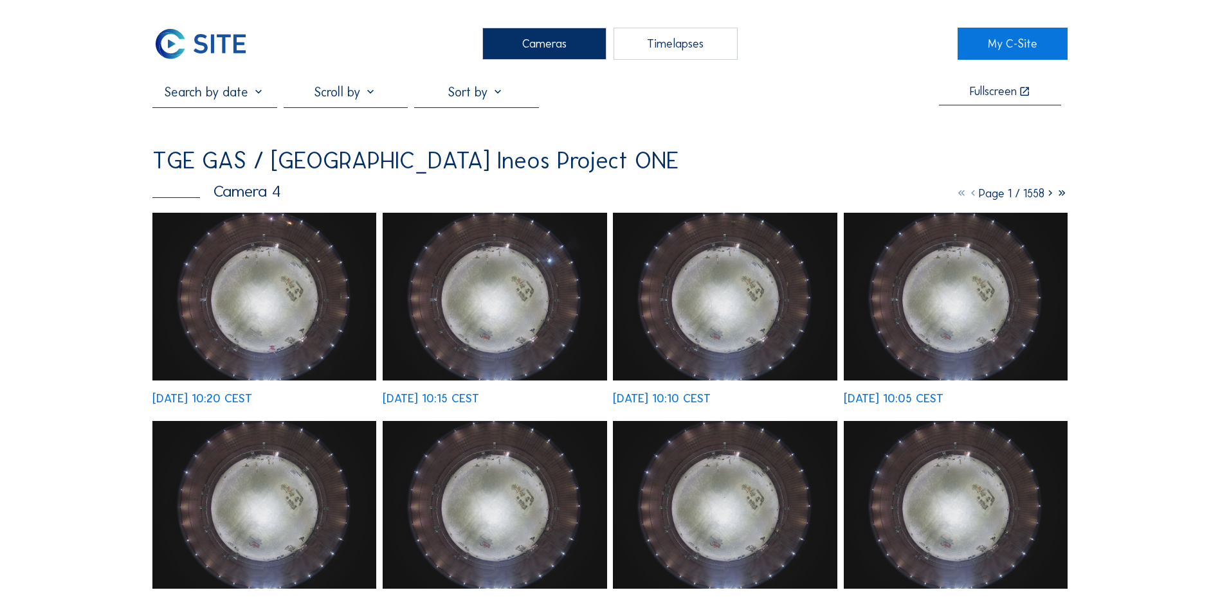
click at [547, 42] on div "Cameras" at bounding box center [544, 44] width 124 height 32
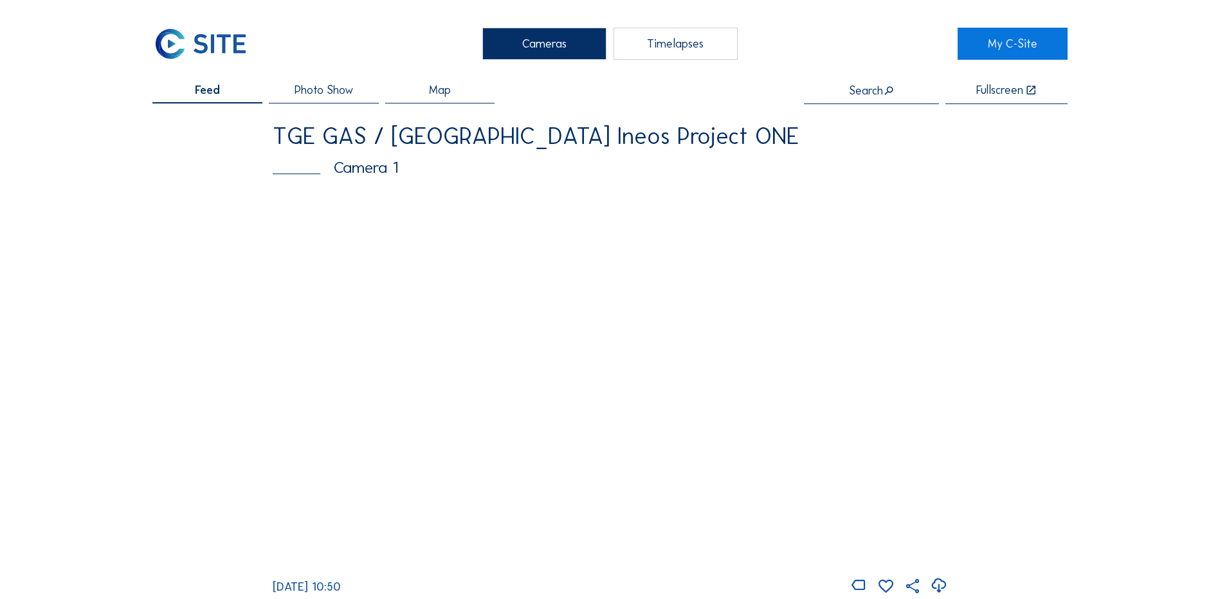
scroll to position [1, 0]
